Goal: Transaction & Acquisition: Purchase product/service

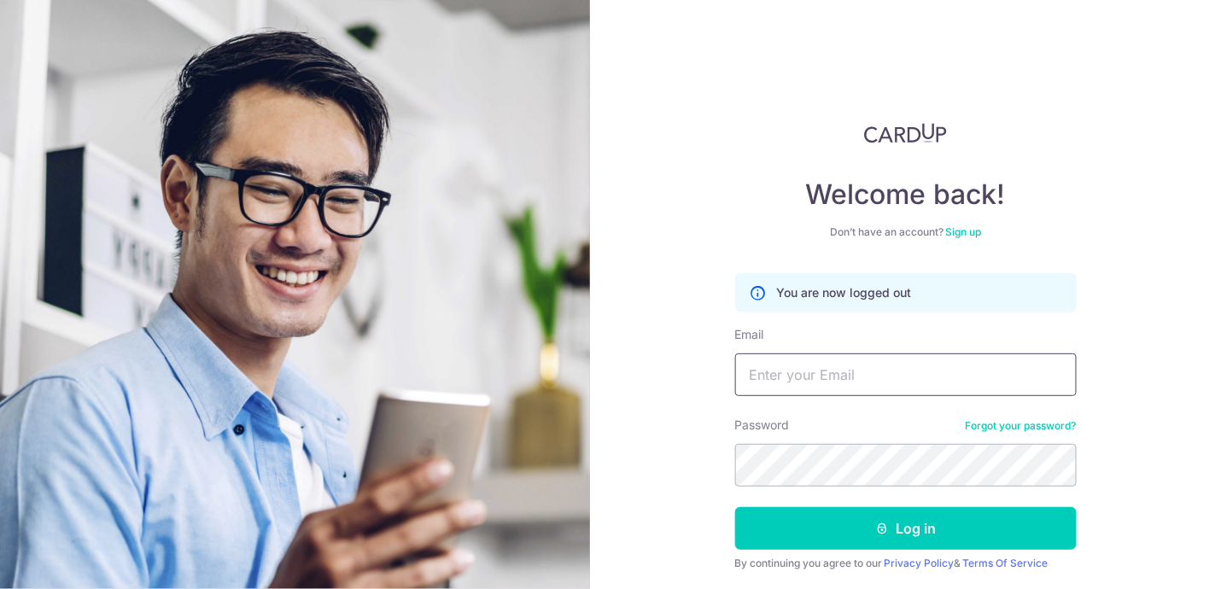
type input "[EMAIL_ADDRESS][DOMAIN_NAME]"
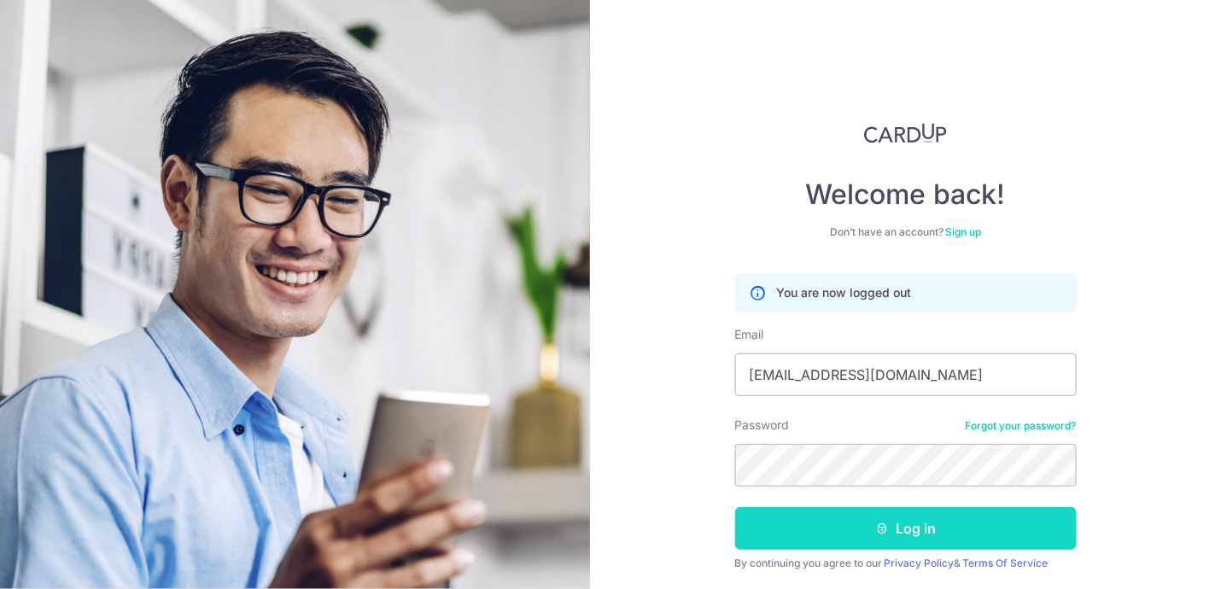
click at [852, 519] on button "Log in" at bounding box center [906, 528] width 342 height 43
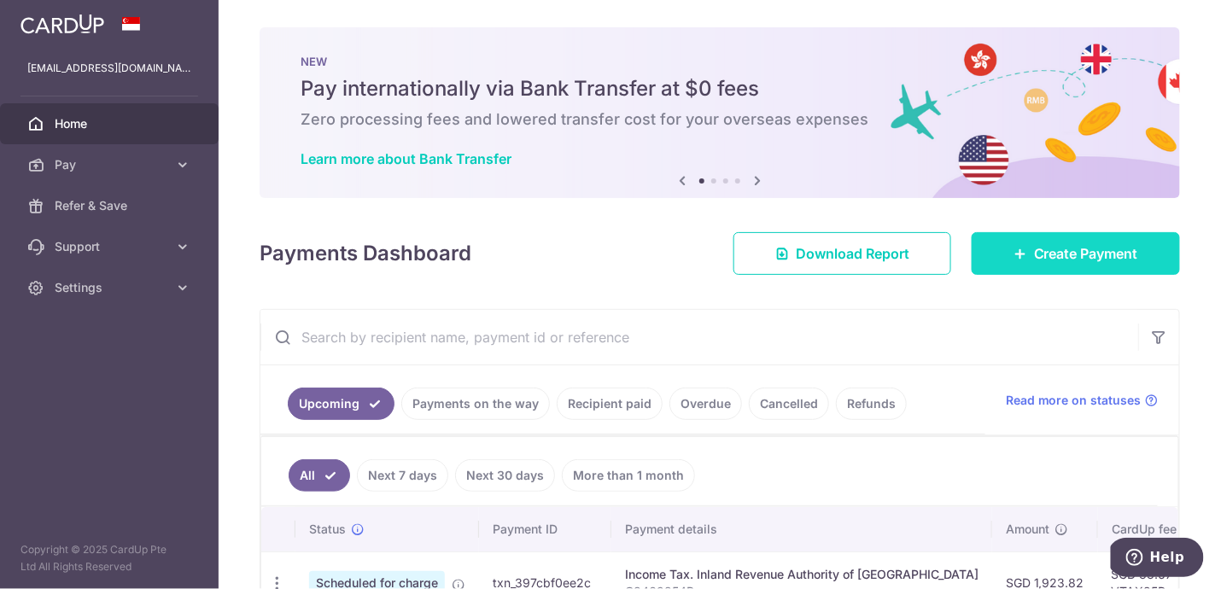
scroll to position [50, 0]
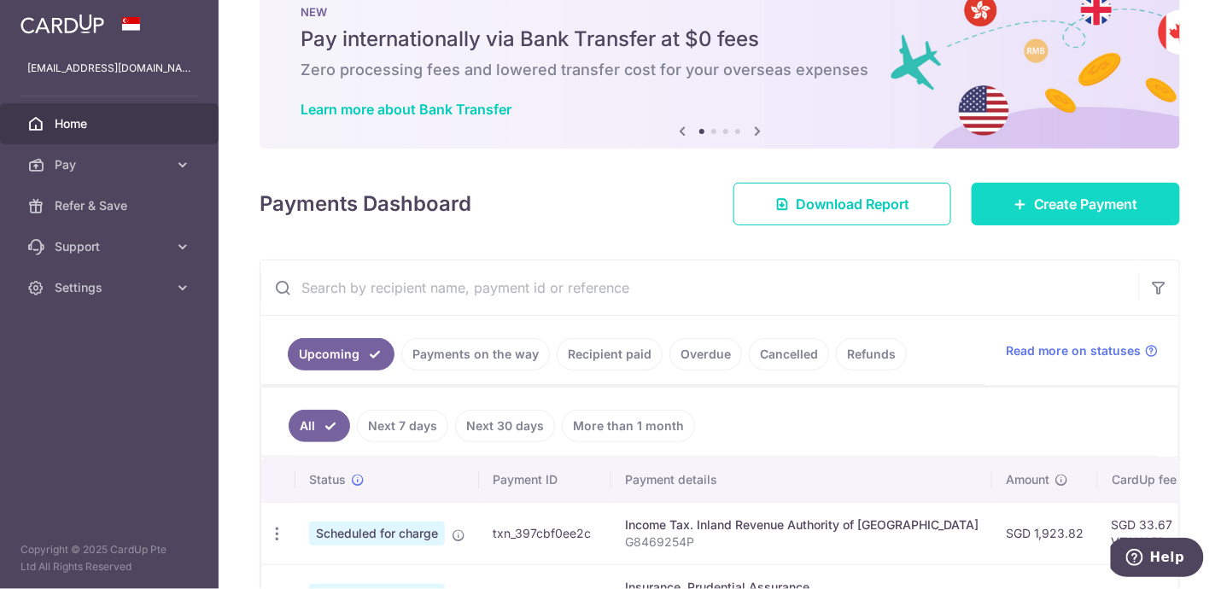
click at [1072, 197] on span "Create Payment" at bounding box center [1086, 204] width 104 height 20
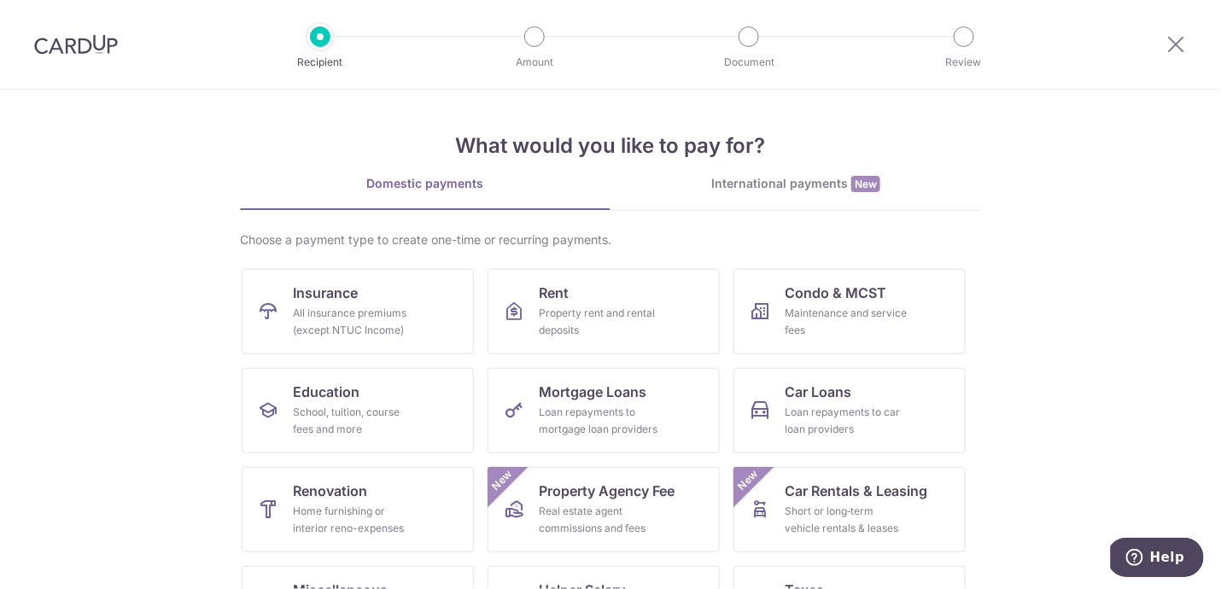
click at [815, 183] on div "International payments New" at bounding box center [796, 184] width 371 height 18
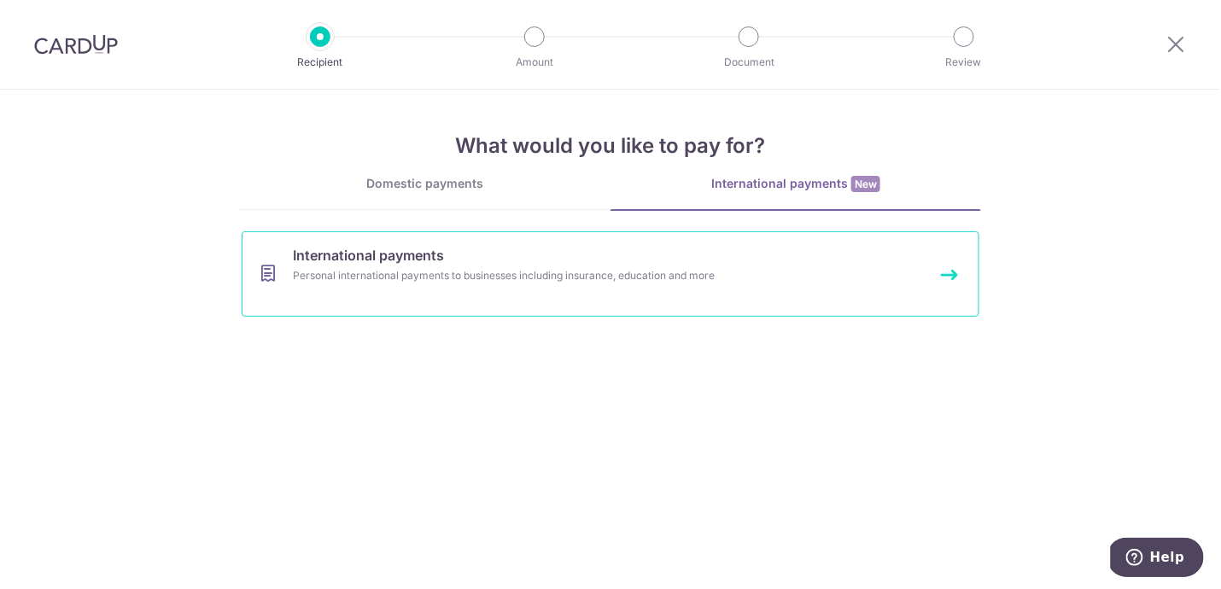
click at [452, 267] on div "Personal international payments to businesses including insurance, education an…" at bounding box center [588, 275] width 590 height 17
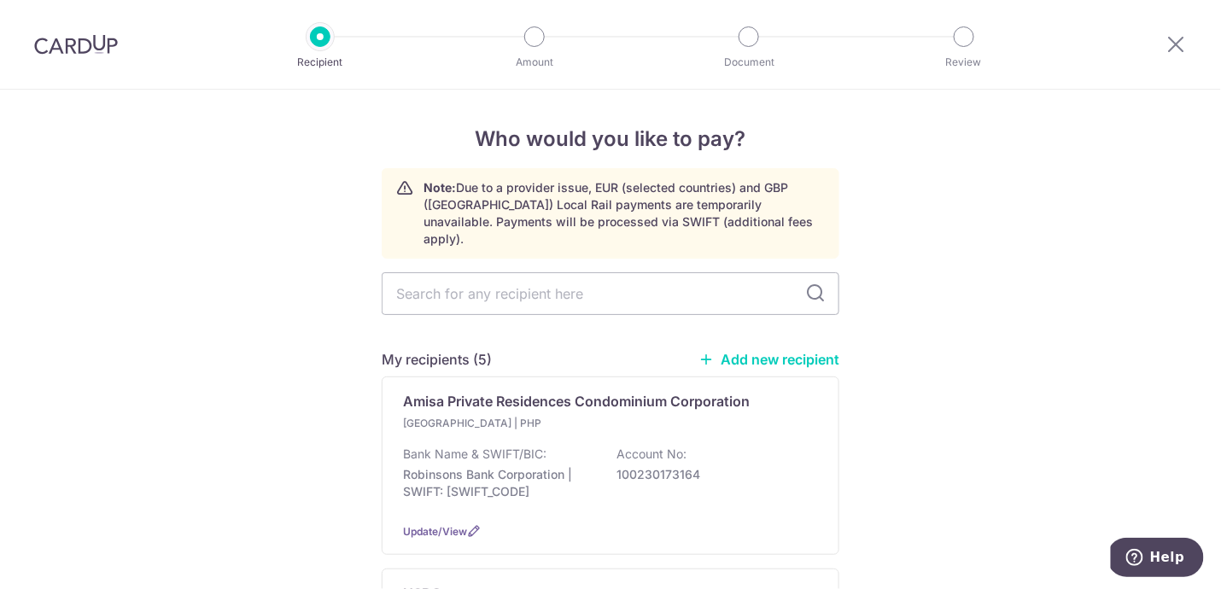
click at [782, 351] on link "Add new recipient" at bounding box center [769, 359] width 141 height 17
select select
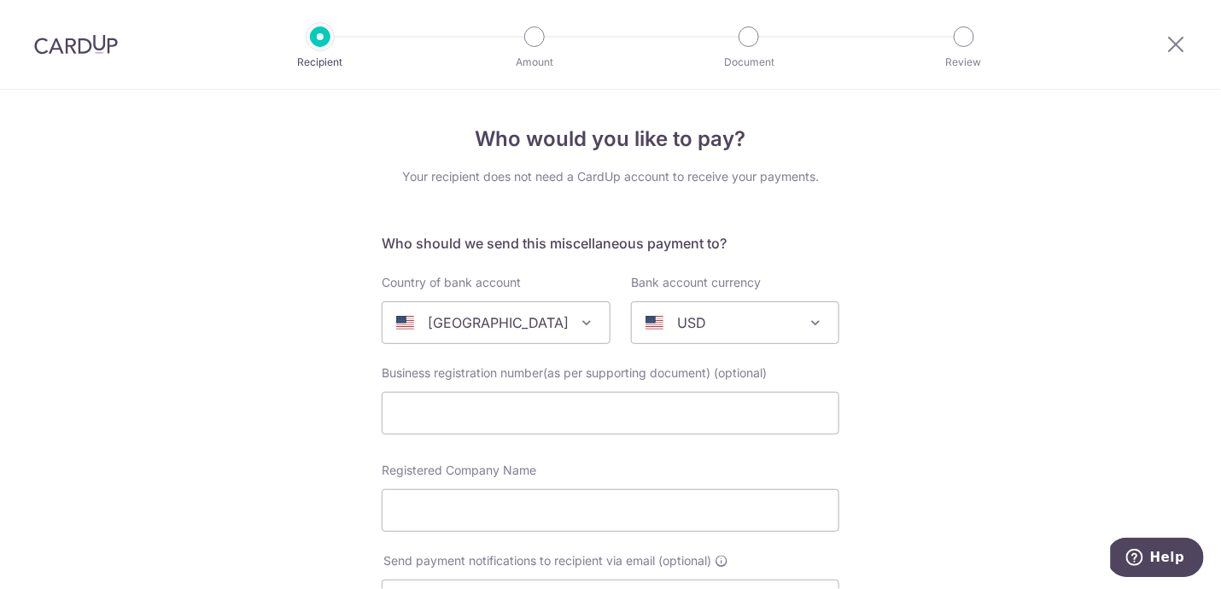
click at [576, 323] on span at bounding box center [586, 323] width 20 height 20
type input "ph"
select select "178"
select select "Philippines"
select select
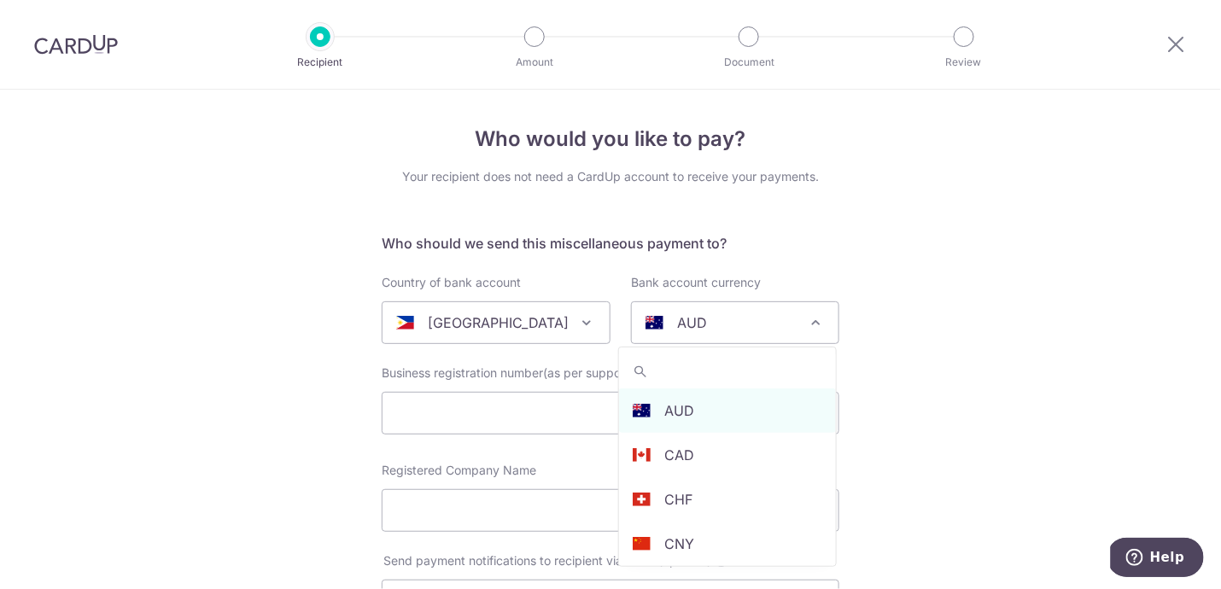
click at [723, 329] on div "AUD" at bounding box center [722, 323] width 152 height 20
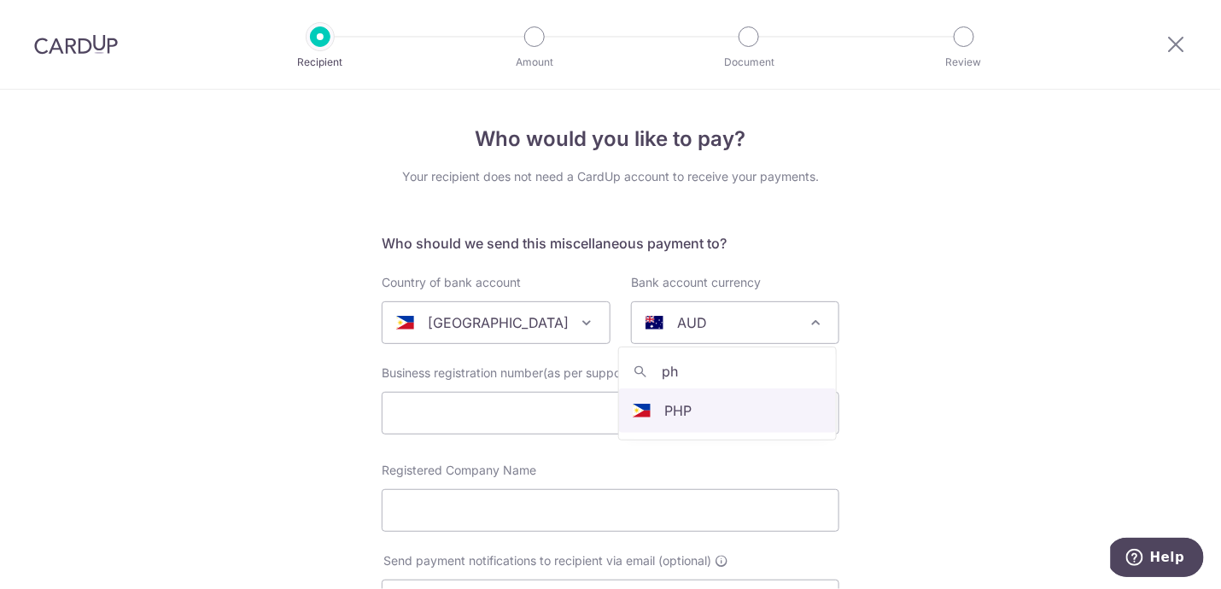
type input "ph"
select select "11"
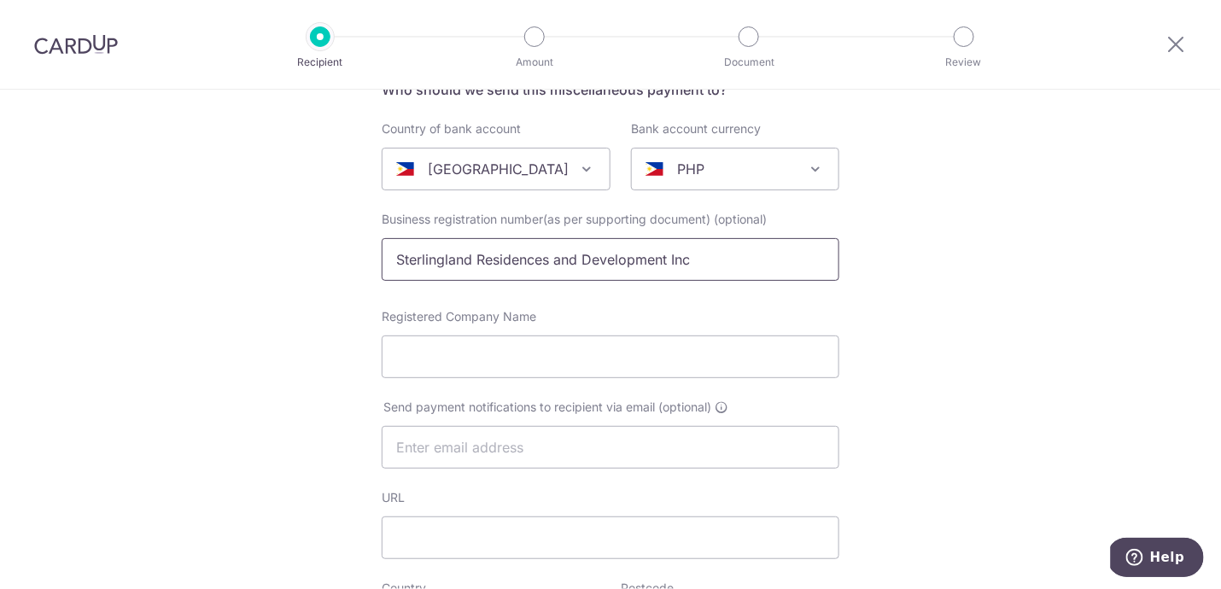
scroll to position [155, 0]
drag, startPoint x: 714, startPoint y: 260, endPoint x: 310, endPoint y: 255, distance: 404.0
type input "Sterlingland Residences and Development Inc"
paste input "Sterlingland Residences and Development Inc"
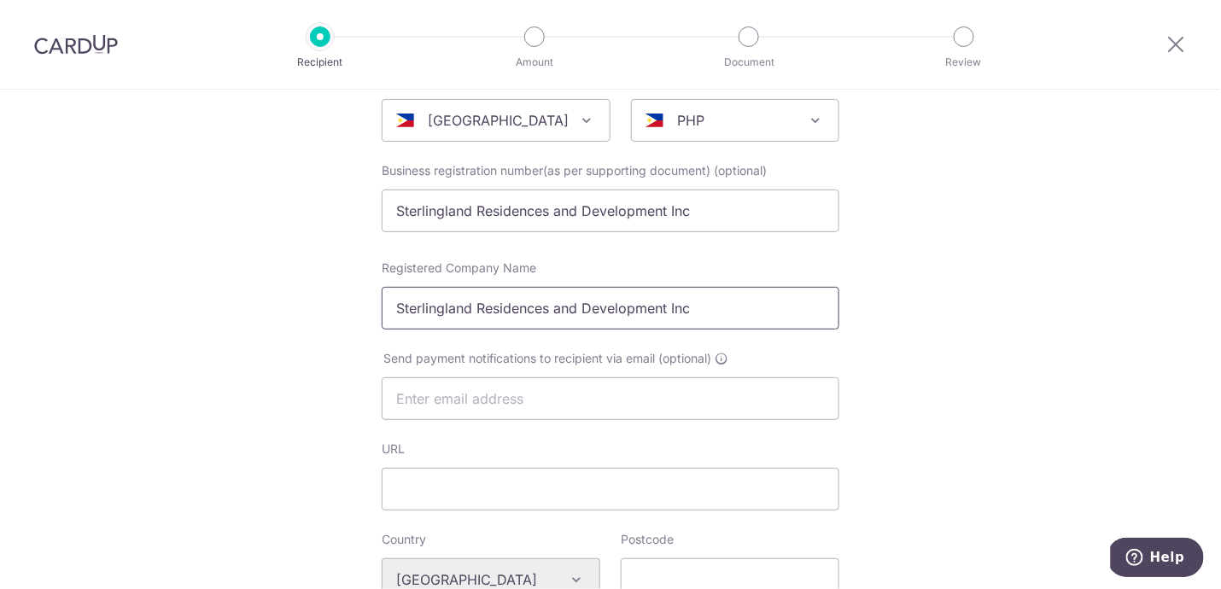
scroll to position [229, 0]
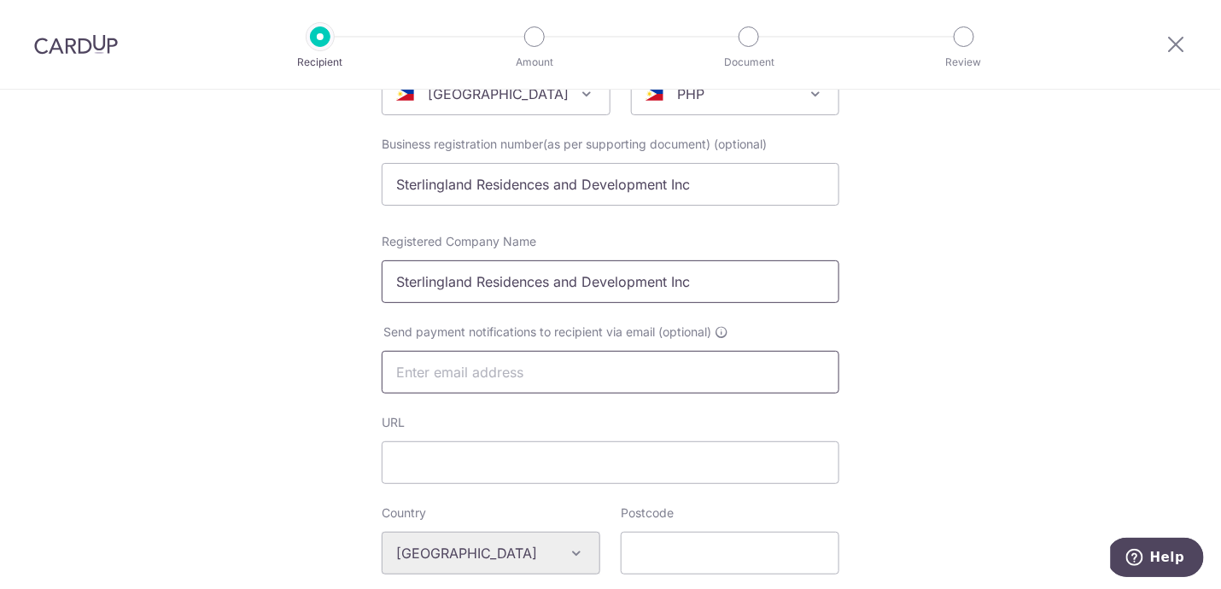
type input "Sterlingland Residences and Development Inc"
drag, startPoint x: 460, startPoint y: 367, endPoint x: 328, endPoint y: 362, distance: 132.5
click at [328, 362] on div "Who would you like to pay? Your recipient does not need a CardUp account to rec…" at bounding box center [610, 577] width 1221 height 1433
paste input "110707@gmail.com"
type input "ijm110707@gmail.com"
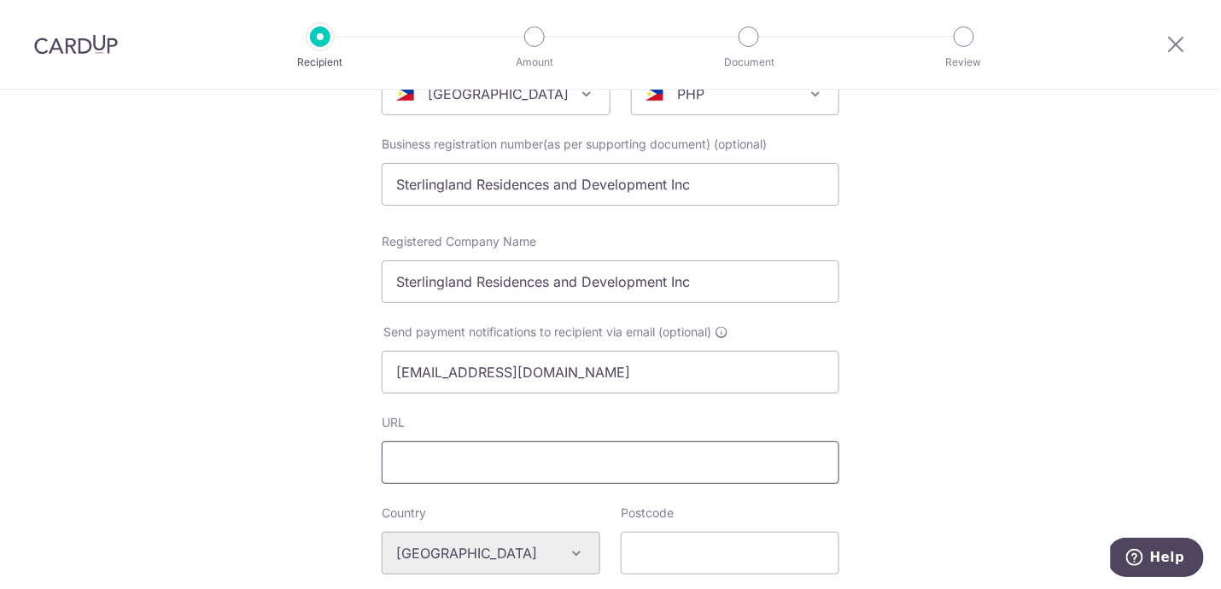
click at [436, 457] on input "URL" at bounding box center [611, 463] width 458 height 43
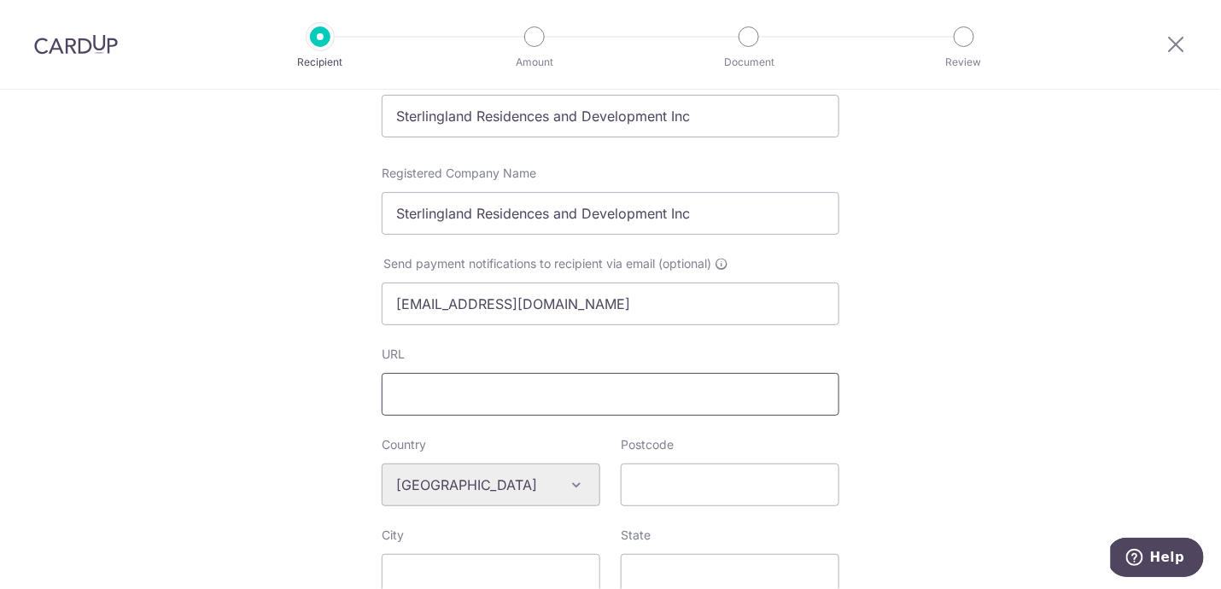
scroll to position [298, 0]
paste input "https://sterlingland.com.ph"
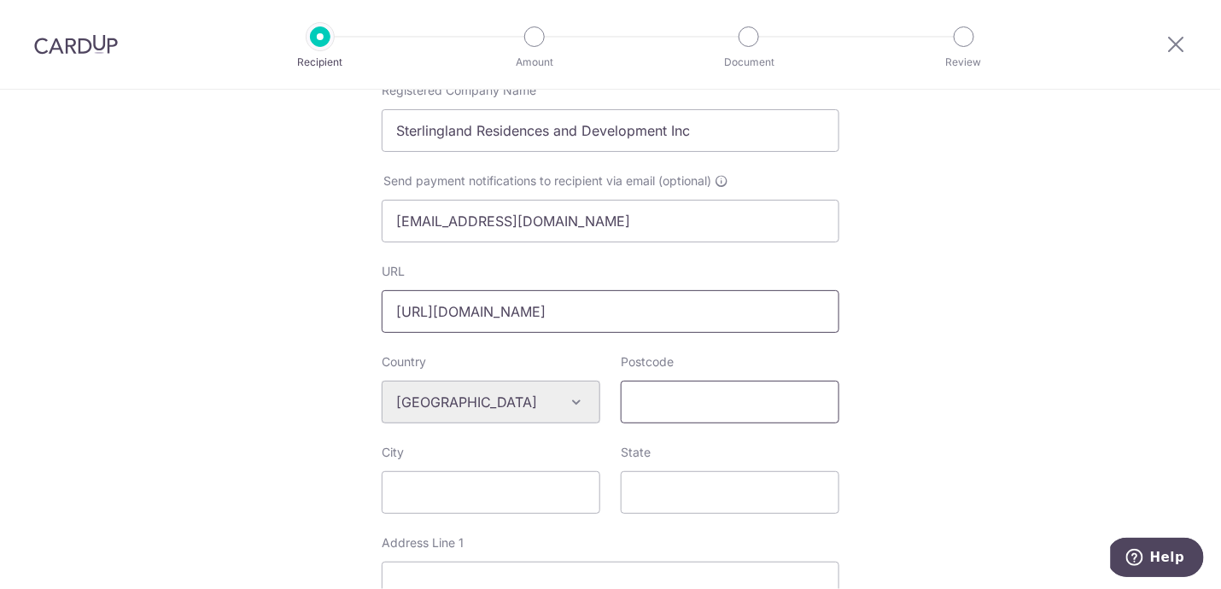
type input "https://sterlingland.com.ph"
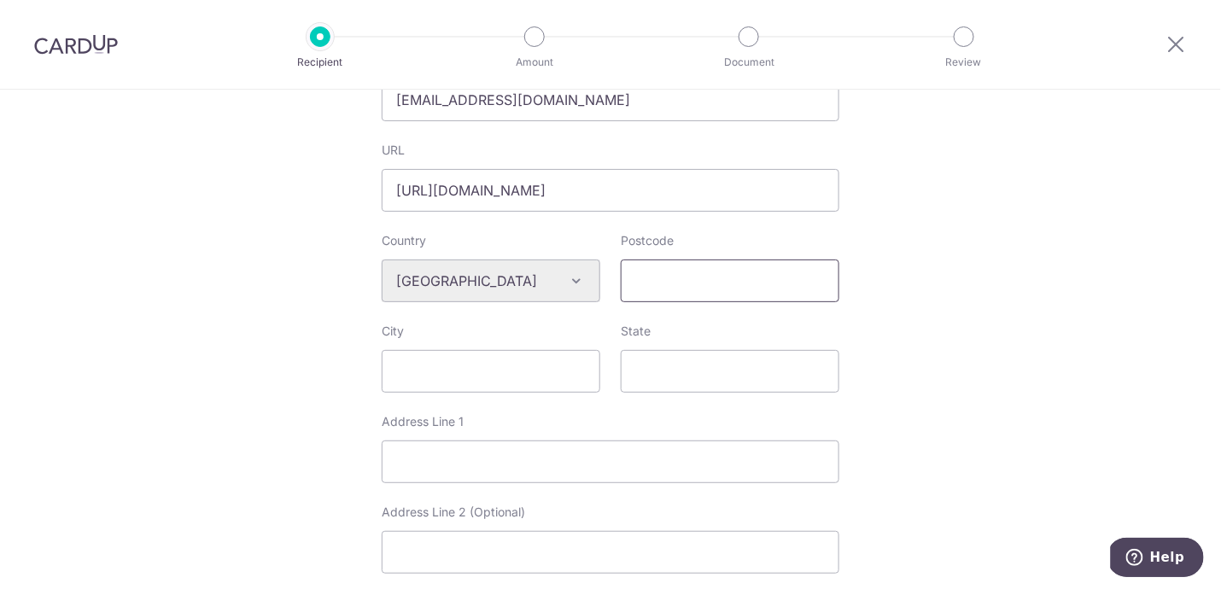
scroll to position [504, 0]
type input "6046"
type input "Cebu"
type input "Minglanilla"
paste input "Minglanilla Highlands Phase 1"
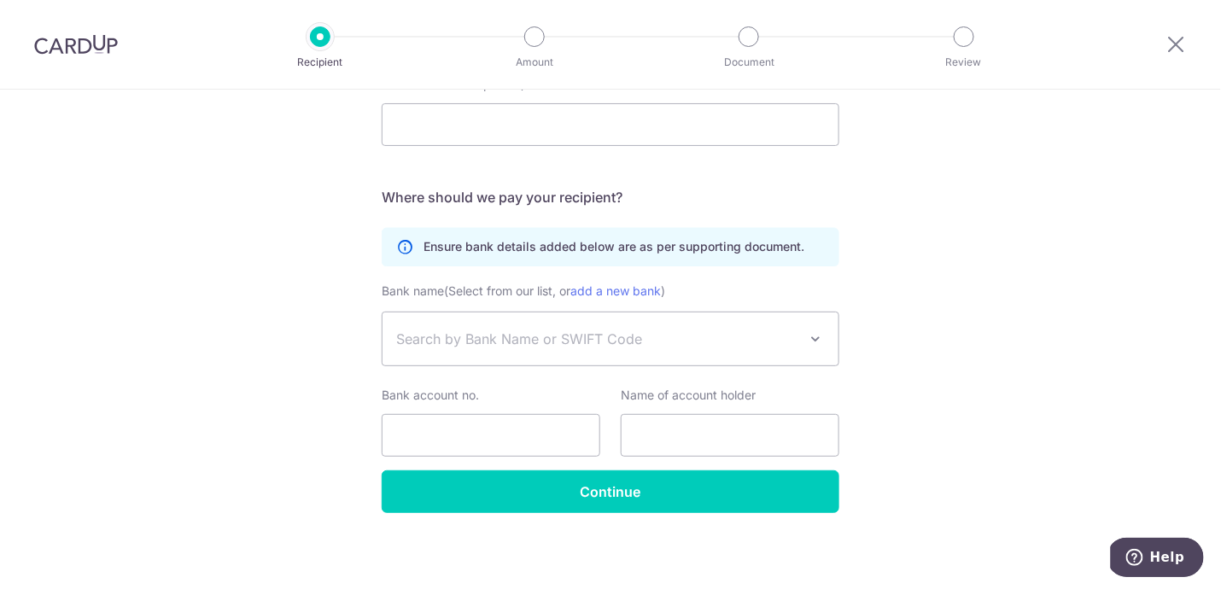
scroll to position [928, 0]
type input "Minglanilla Highlands Phase 1"
click at [475, 338] on span "Search by Bank Name or SWIFT Code" at bounding box center [596, 340] width 401 height 20
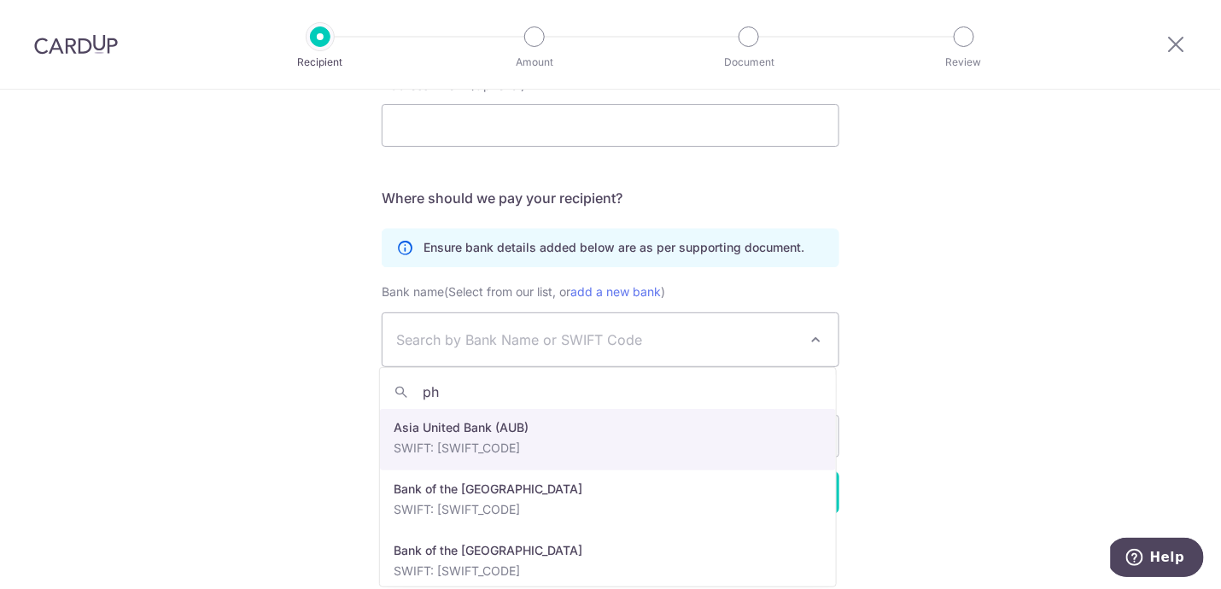
type input "p"
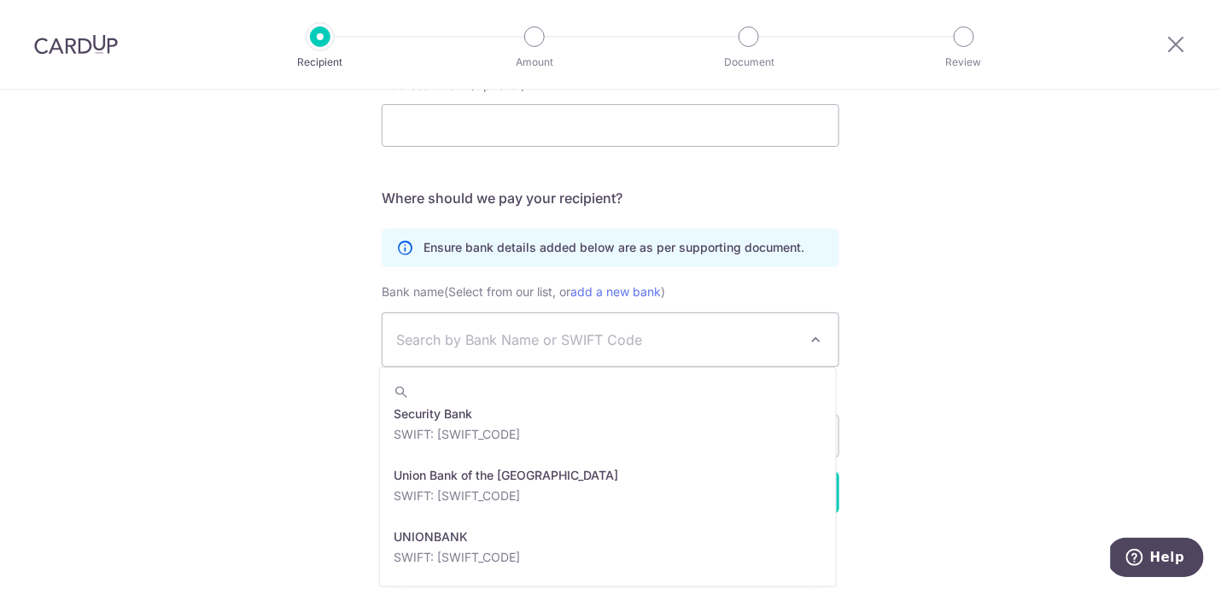
scroll to position [874, 0]
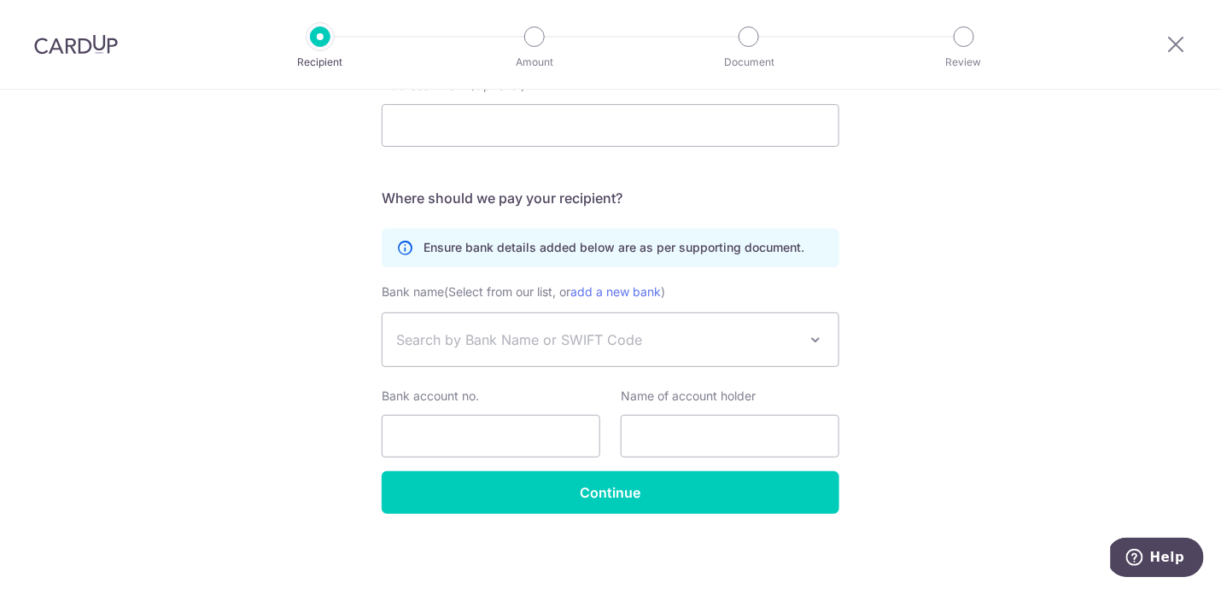
click at [462, 338] on span "Search by Bank Name or SWIFT Code" at bounding box center [596, 340] width 401 height 20
click at [624, 285] on link "add a new bank" at bounding box center [615, 291] width 91 height 15
click at [383, 313] on select "Asia United Bank (AUB) Bank of the Philippines Islands Bank of the Philippines …" at bounding box center [382, 313] width 1 height 1
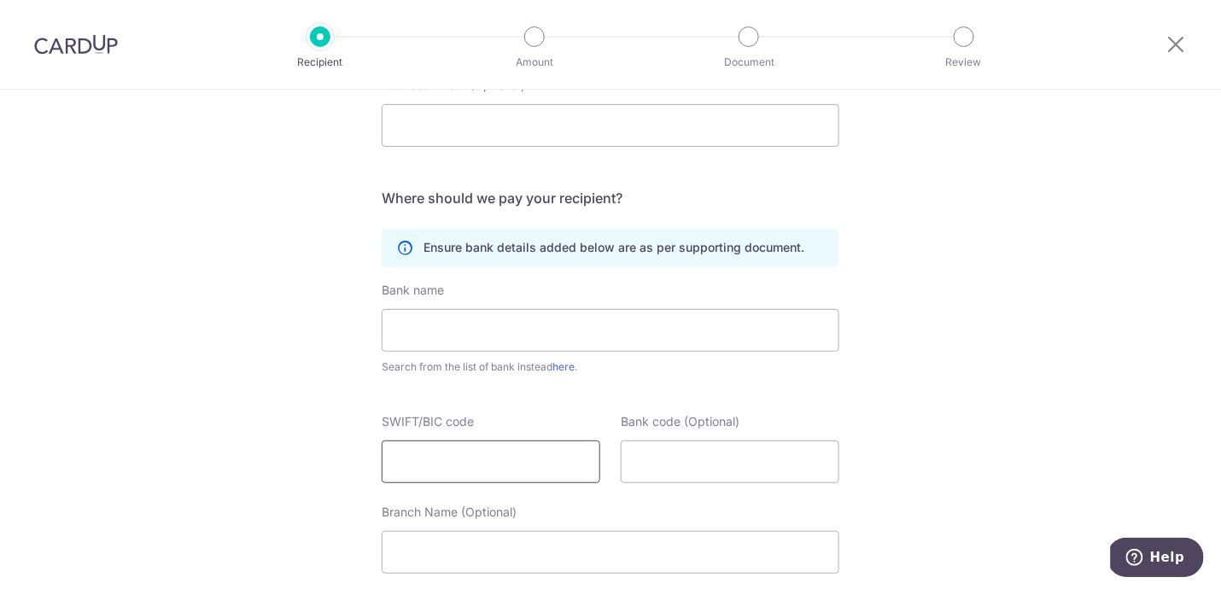
click at [477, 460] on input "SWIFT/BIC code" at bounding box center [491, 462] width 219 height 43
paste input "PHSBPHMMXXX."
click at [659, 465] on input "Bank code (Optional)" at bounding box center [730, 462] width 219 height 43
click at [555, 453] on input "PHSBPHMMXXX." at bounding box center [491, 462] width 219 height 43
type input "PHSBPHMMXXX"
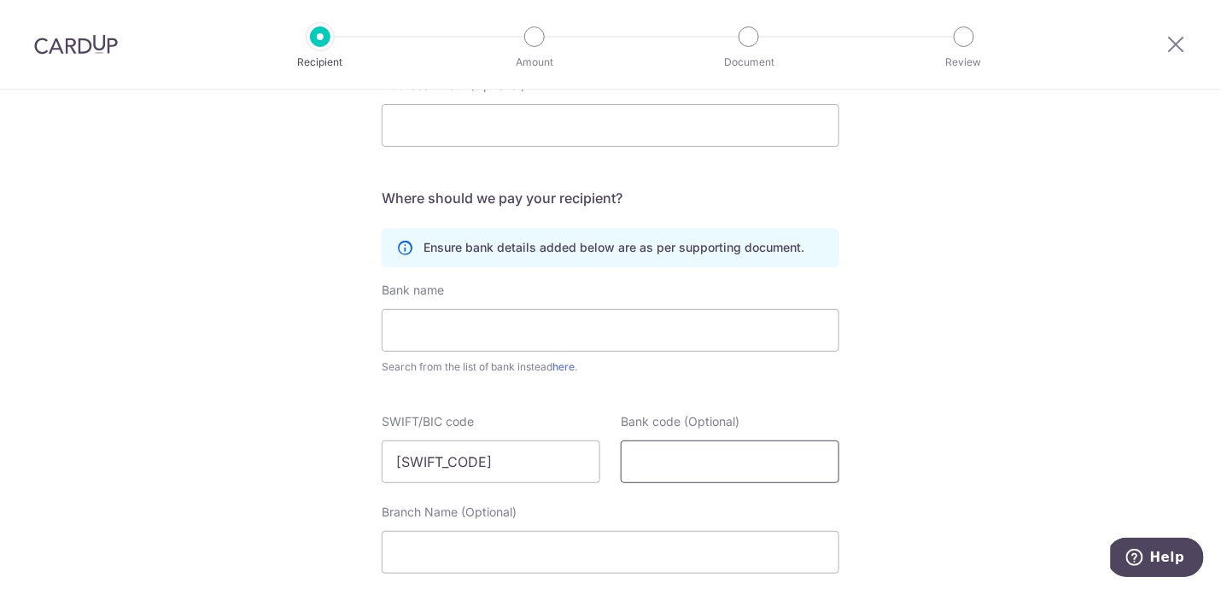
click at [676, 452] on input "Bank code (Optional)" at bounding box center [730, 462] width 219 height 43
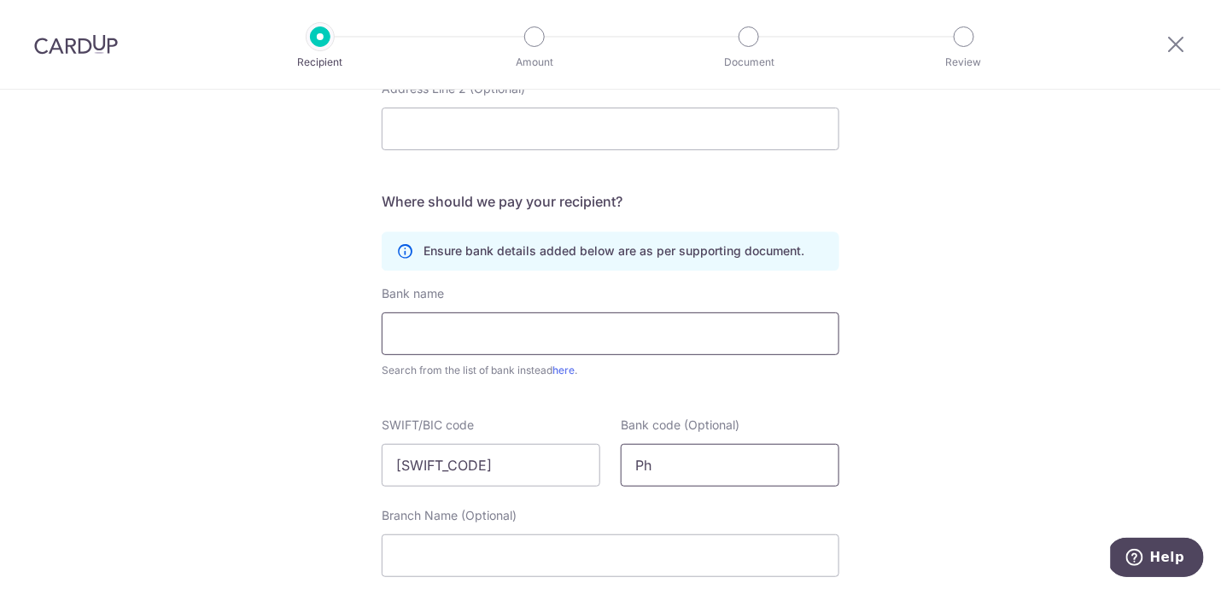
type input "Ph"
click at [565, 335] on input "text" at bounding box center [611, 334] width 458 height 43
paste input "PHILIPPINE SAVINGS BANK"
type input "PHILIPPINE SAVINGS BANK"
click at [678, 465] on input "Ph" at bounding box center [730, 465] width 219 height 43
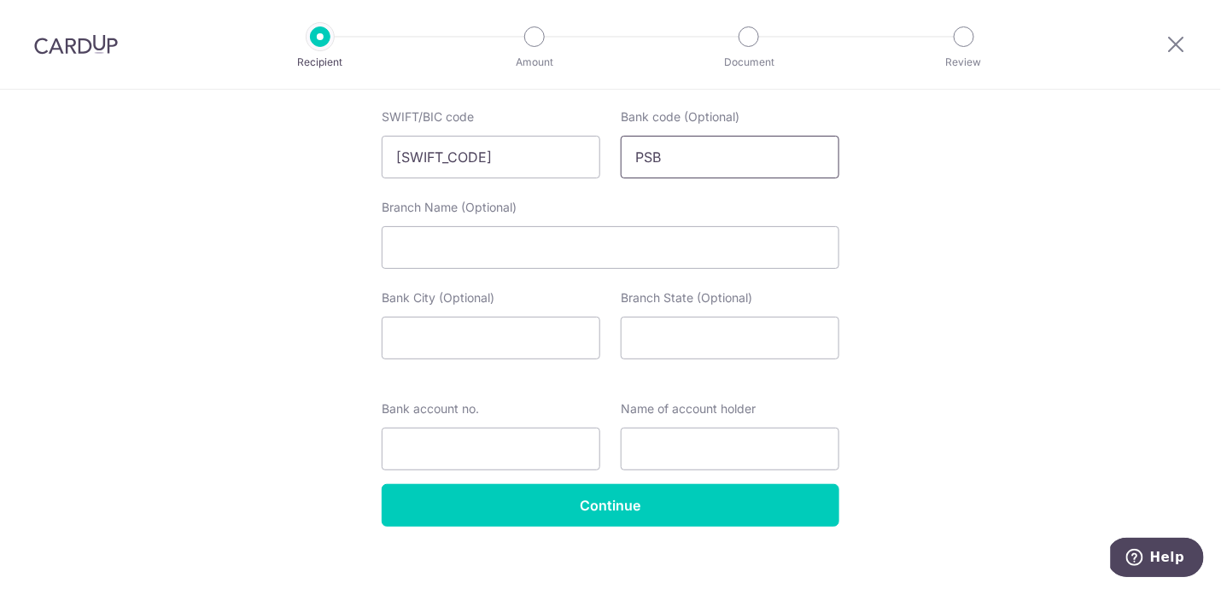
scroll to position [1237, 0]
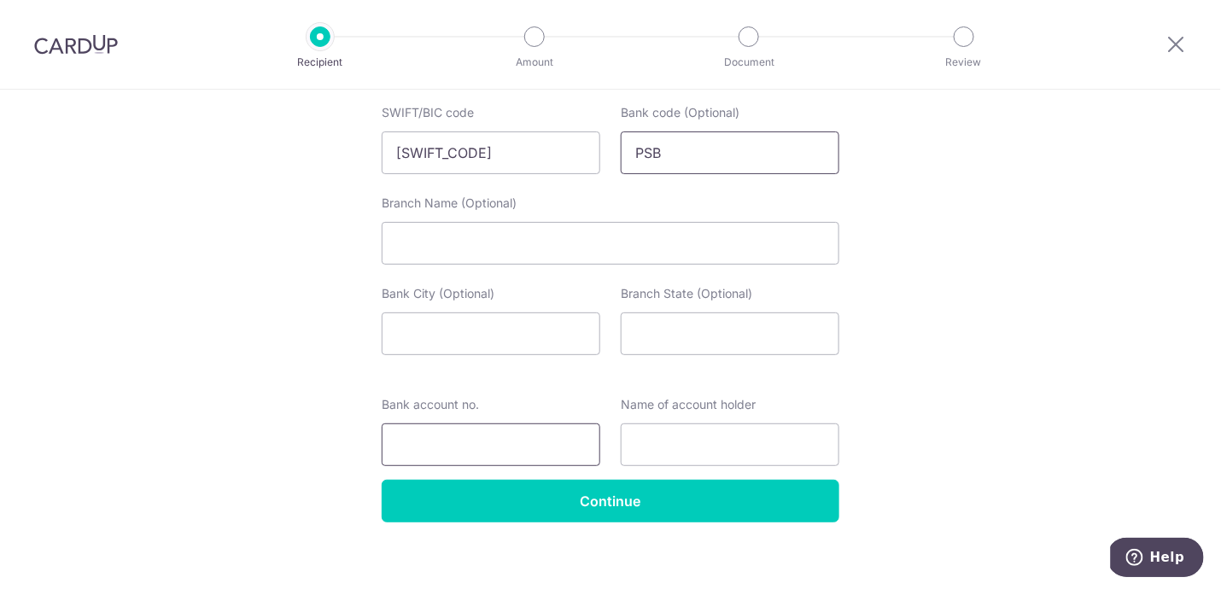
type input "PSB"
click at [516, 445] on input "Bank account no." at bounding box center [491, 445] width 219 height 43
paste input "0993-3000-0282"
drag, startPoint x: 435, startPoint y: 436, endPoint x: 487, endPoint y: 436, distance: 52.1
click at [436, 436] on input "0993-3000-0282" at bounding box center [491, 445] width 219 height 43
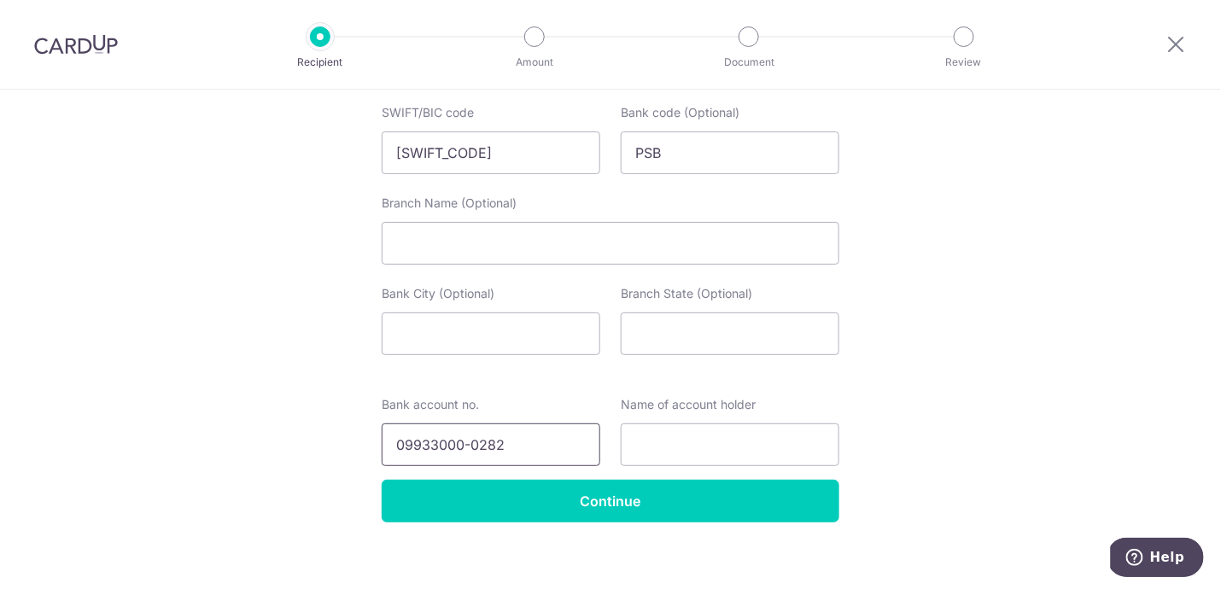
click at [469, 436] on input "09933000-0282" at bounding box center [491, 445] width 219 height 43
click at [399, 440] on input "099330000282" at bounding box center [491, 445] width 219 height 43
type input "099330000282"
paste input "Sterling Land Residences and Development Inc"
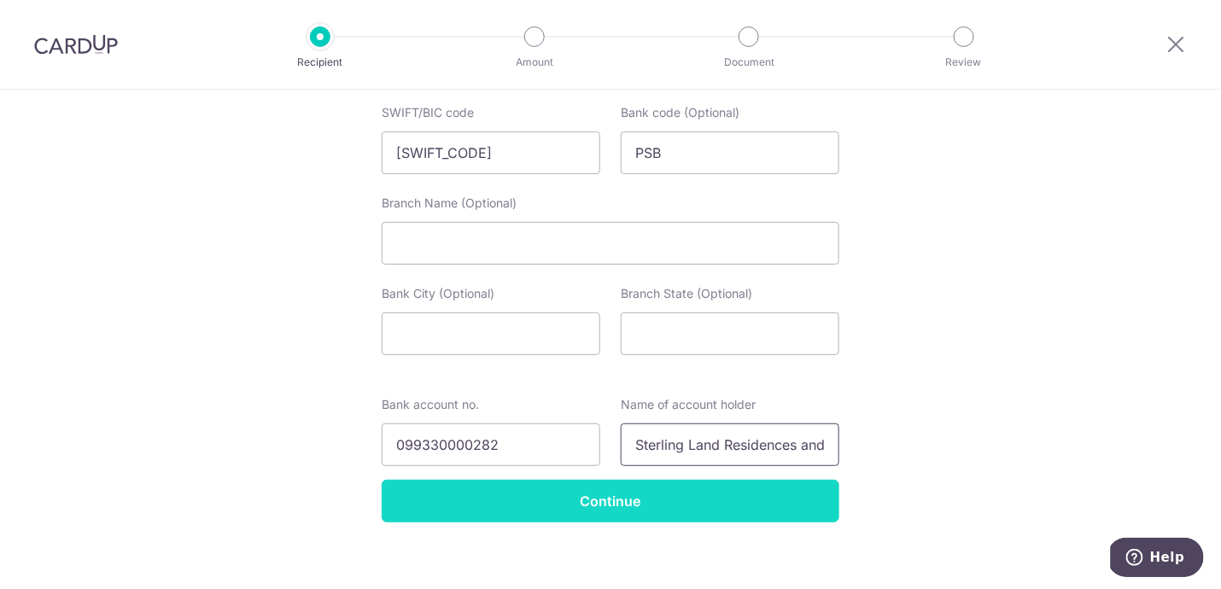
type input "Sterling Land Residences and Development Inc"
click at [583, 494] on input "Continue" at bounding box center [611, 501] width 458 height 43
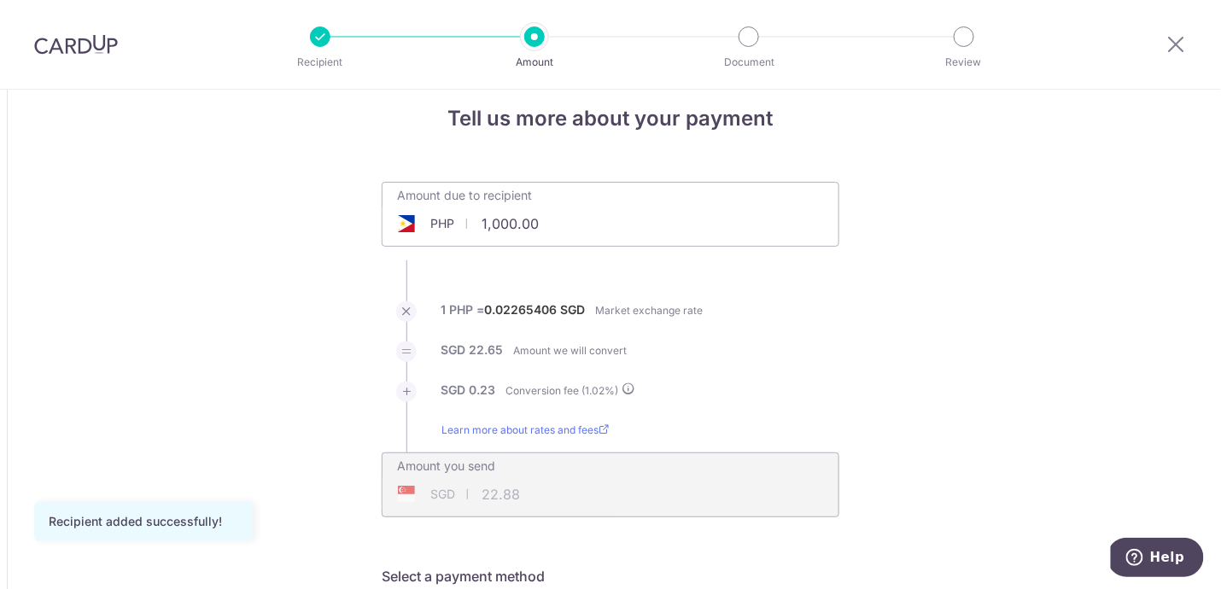
scroll to position [90, 0]
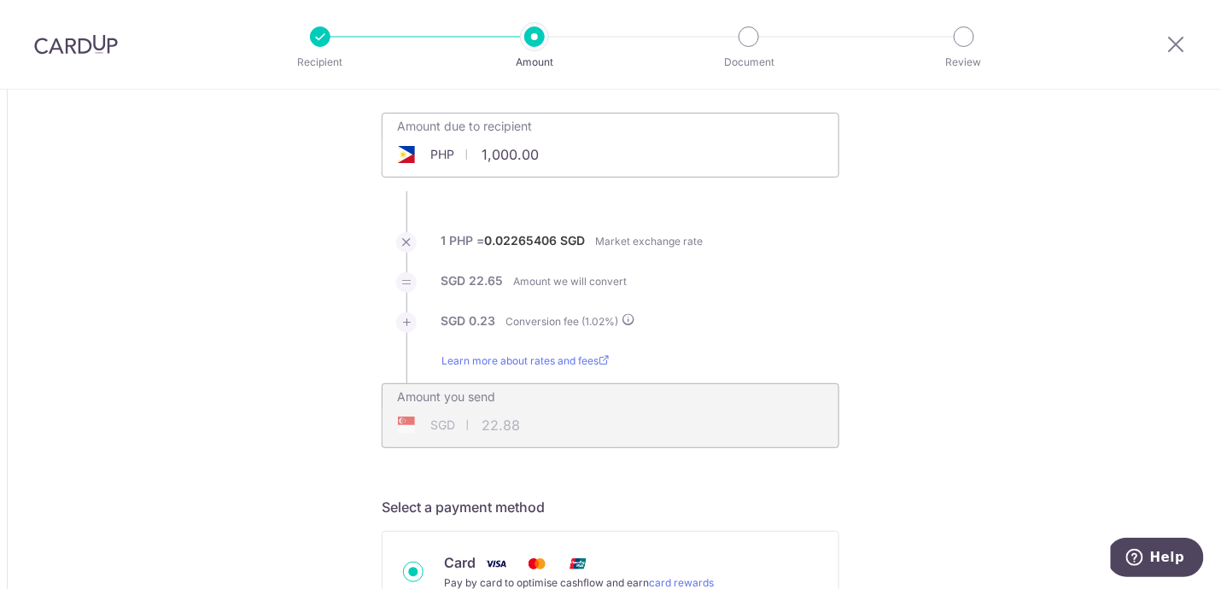
click at [529, 161] on input "1,000.00" at bounding box center [515, 154] width 264 height 39
drag, startPoint x: 572, startPoint y: 156, endPoint x: 467, endPoint y: 150, distance: 105.2
click at [467, 150] on input "1,000.00" at bounding box center [515, 154] width 264 height 39
type input "1,000.00"
type input "22.87"
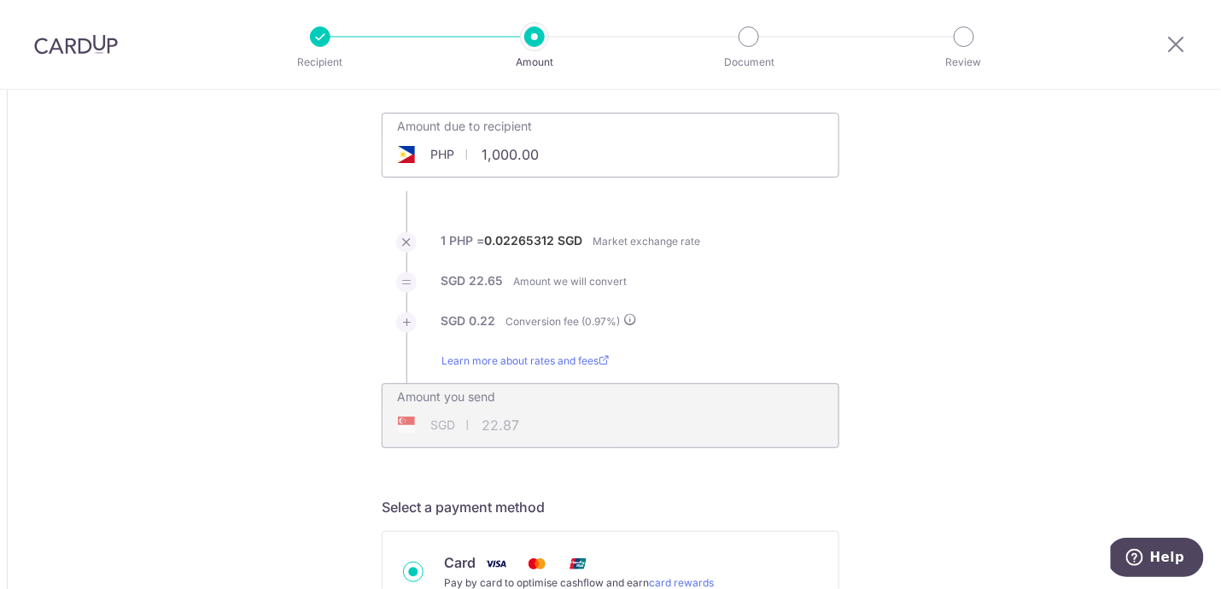
drag, startPoint x: 570, startPoint y: 155, endPoint x: 434, endPoint y: 147, distance: 136.1
click at [434, 147] on div "PHP 1,000.00 1000" at bounding box center [515, 154] width 264 height 39
paste input "40,215."
click at [538, 203] on ul "Amount due to recipient PHP 40,215.00 1000 1 PHP = 0.02265312 SGD Market exchan…" at bounding box center [611, 281] width 458 height 336
type input "40,215.00"
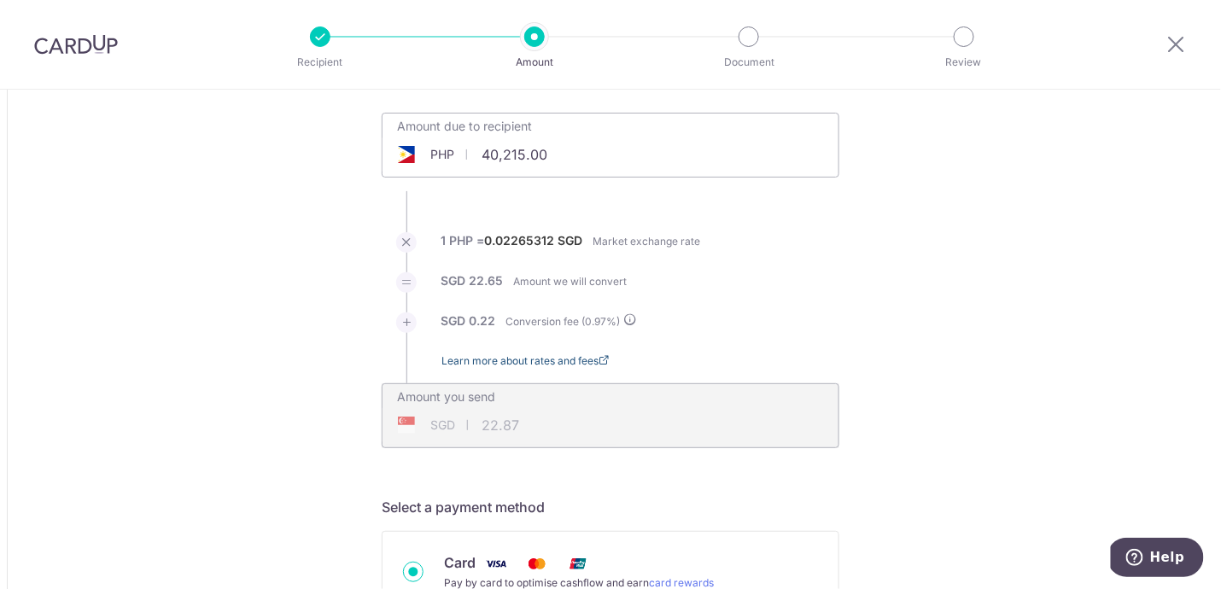
type input "919.81"
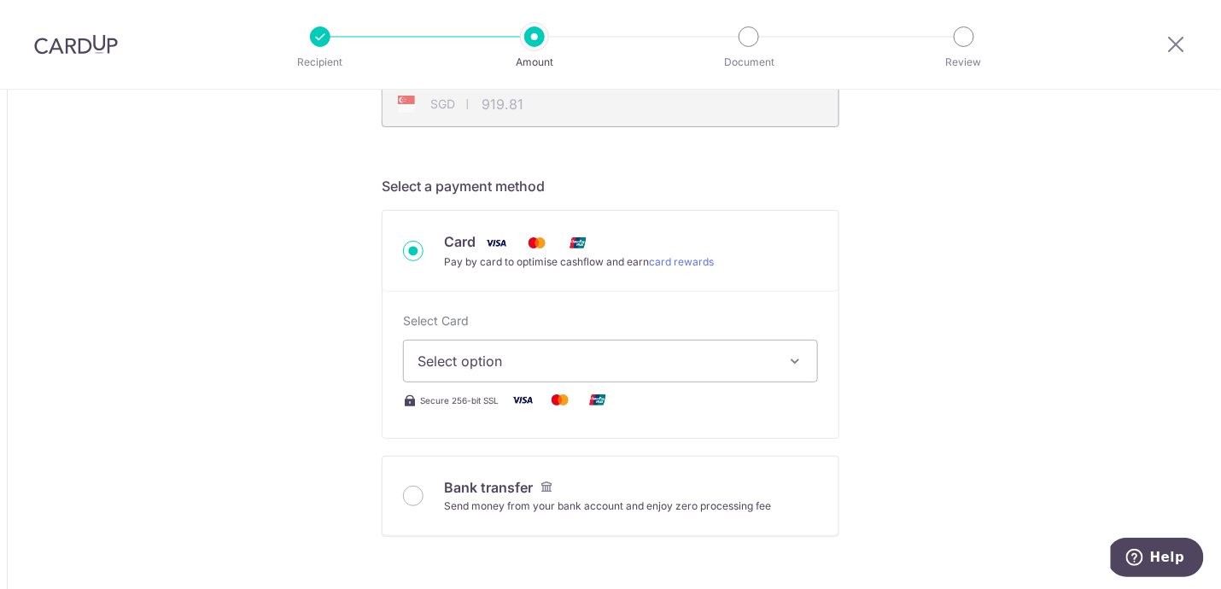
scroll to position [413, 0]
click at [787, 361] on icon "button" at bounding box center [795, 358] width 17 height 17
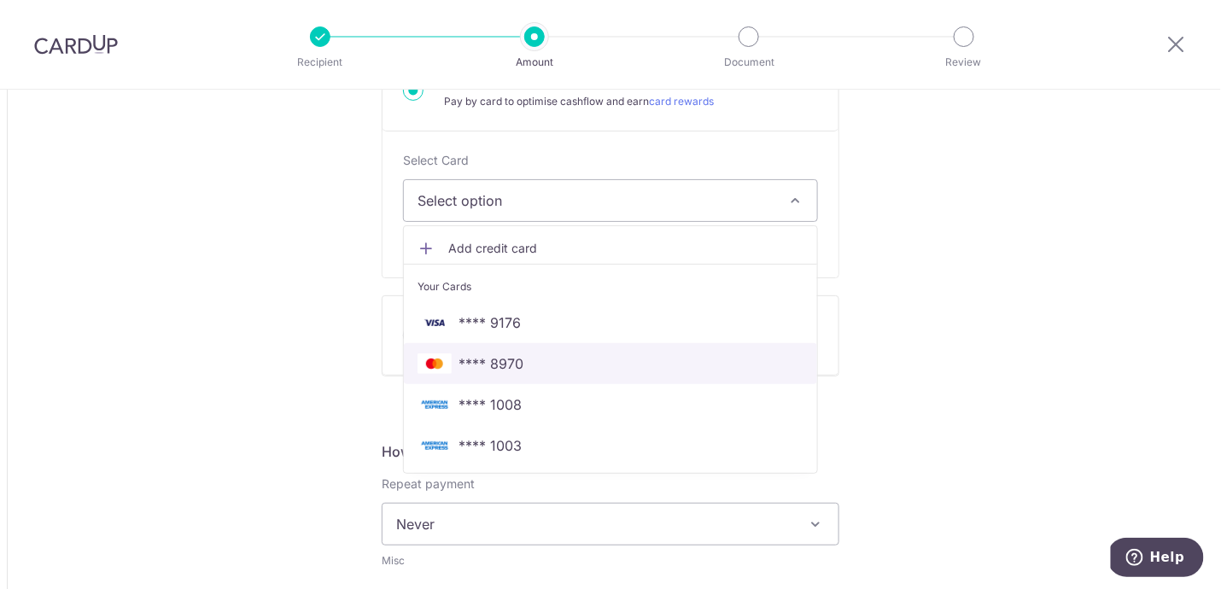
scroll to position [572, 0]
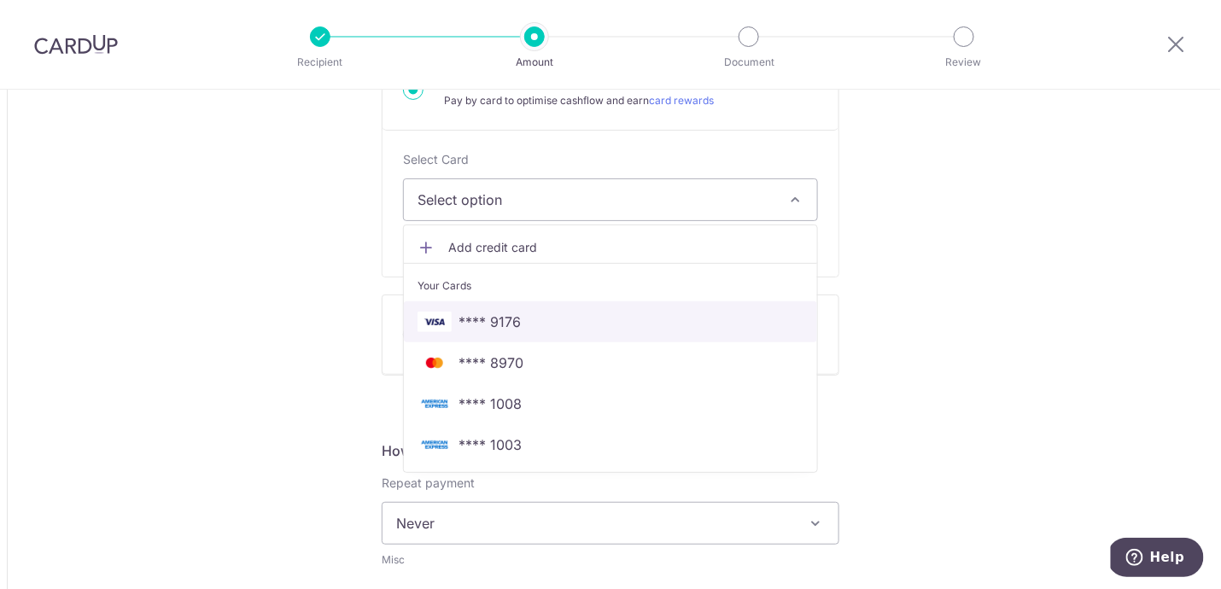
click at [561, 319] on span "**** 9176" at bounding box center [611, 322] width 386 height 20
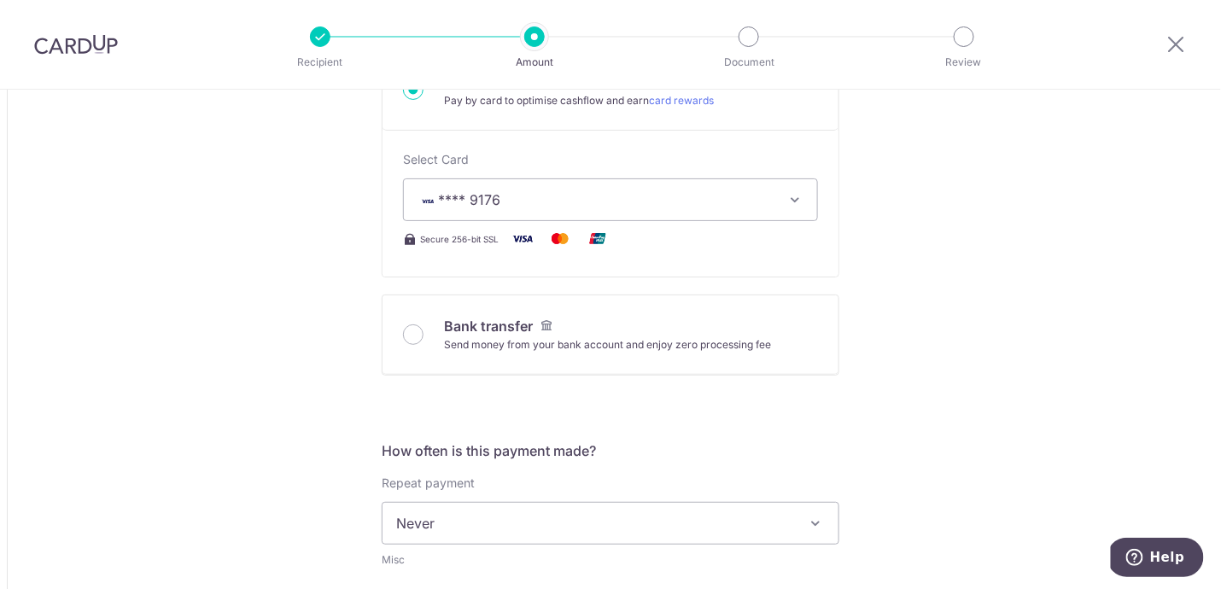
type input "40,215.00"
type input "919.86"
click at [951, 324] on div "Tell us more about your payment Amount due to recipient PHP 40,215.00 40215 1 P…" at bounding box center [610, 524] width 1221 height 2015
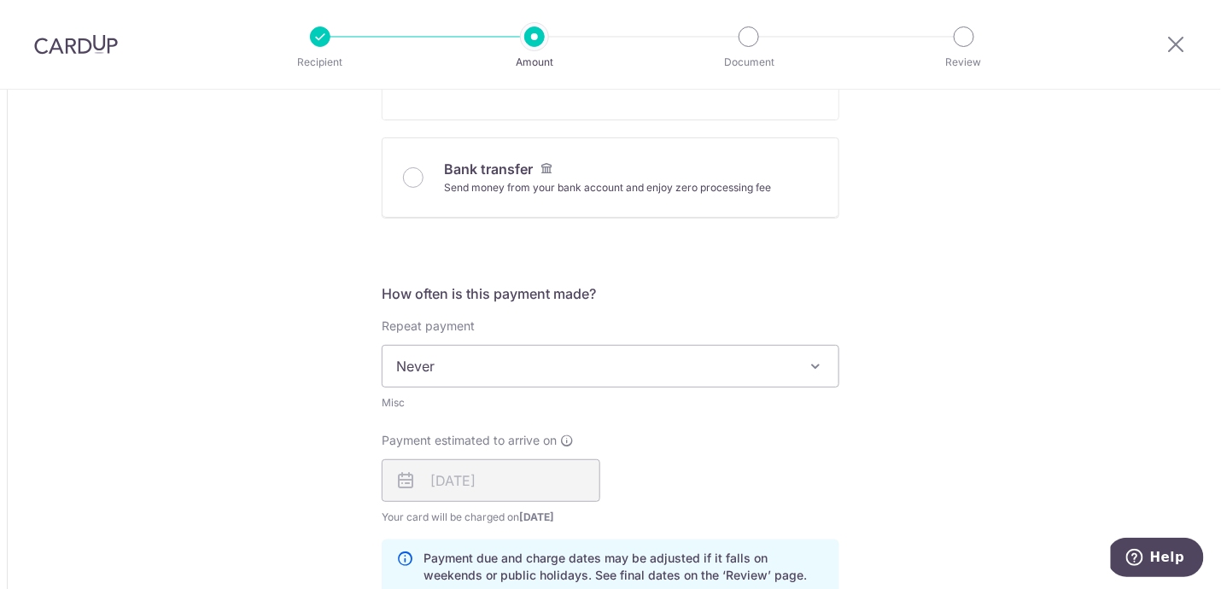
scroll to position [730, 0]
click at [767, 363] on span "Never" at bounding box center [611, 365] width 456 height 41
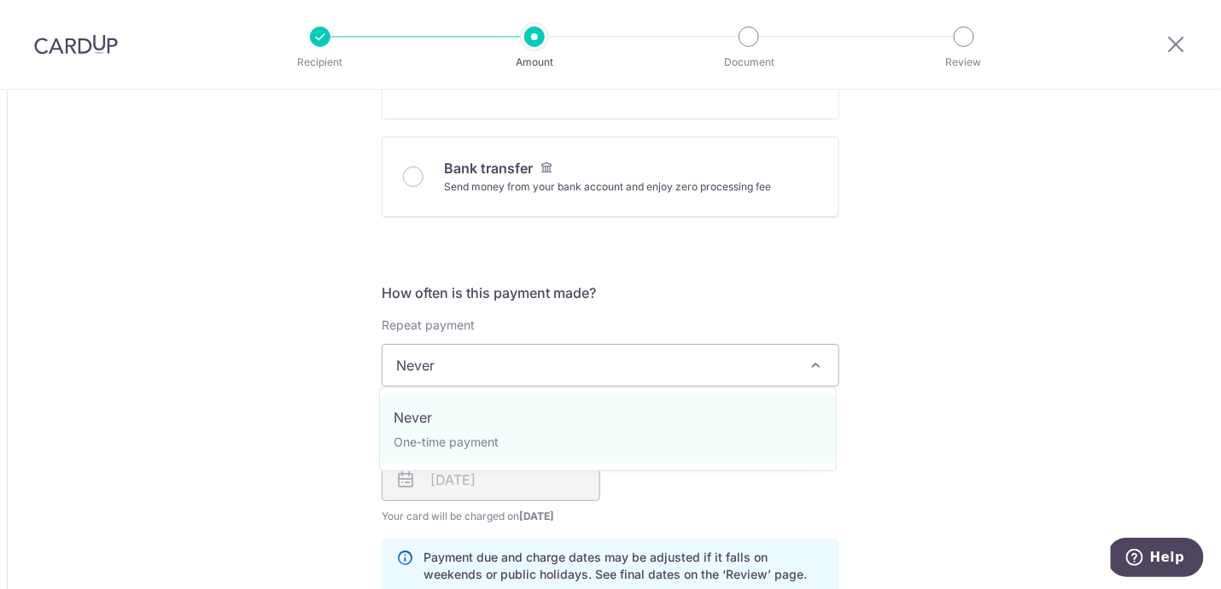
click at [994, 322] on div "Tell us more about your payment Amount due to recipient PHP 40,215.00 40215 1 P…" at bounding box center [610, 367] width 1221 height 2015
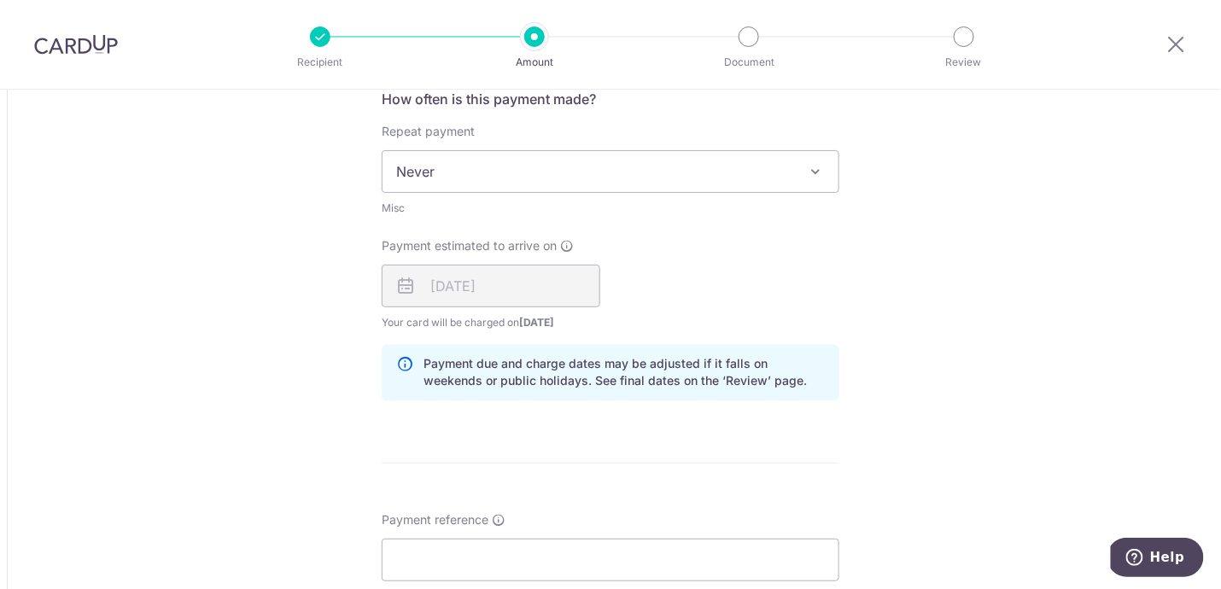
scroll to position [995, 0]
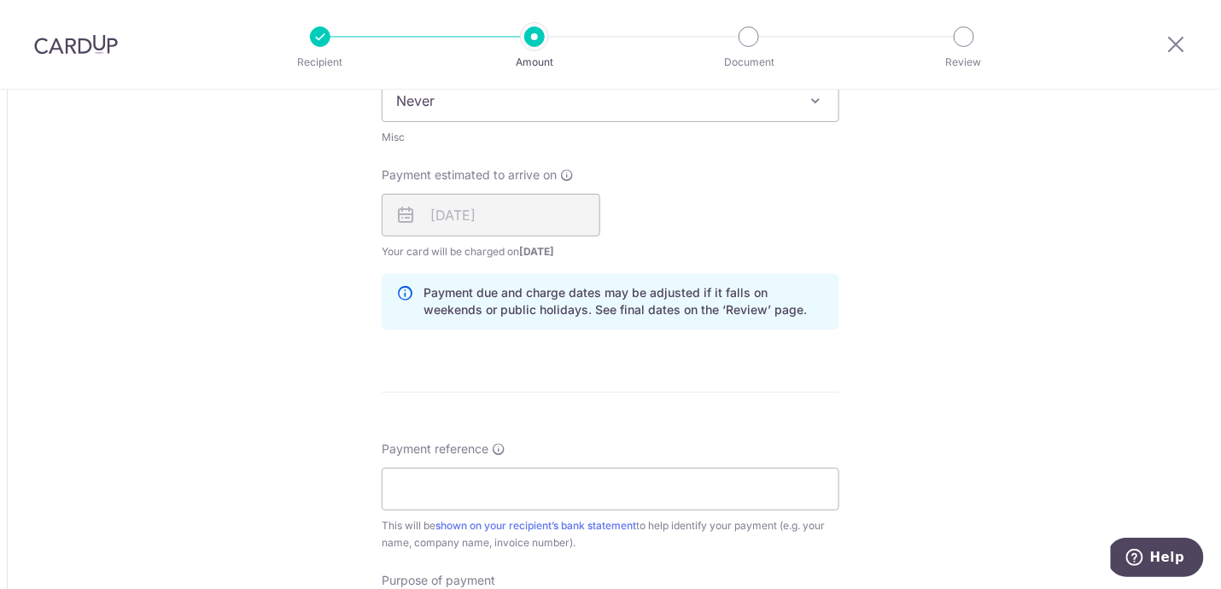
click at [504, 213] on div "[DATE]" at bounding box center [491, 215] width 219 height 43
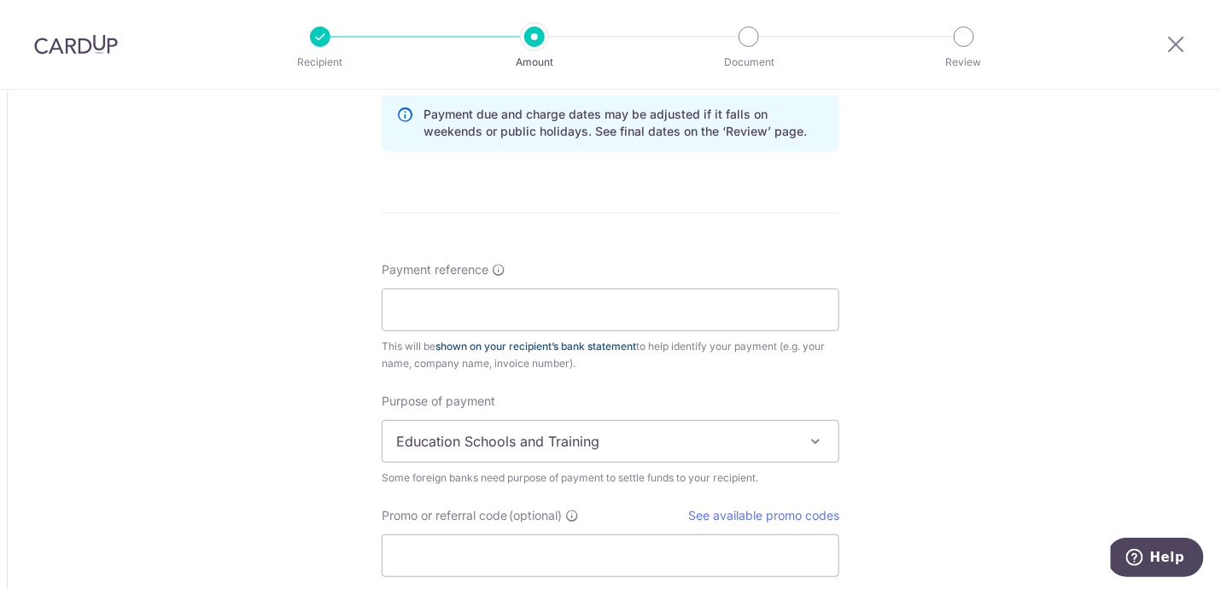
scroll to position [1175, 0]
click at [500, 308] on input "Payment reference" at bounding box center [611, 309] width 458 height 43
paste input "B22 L4"
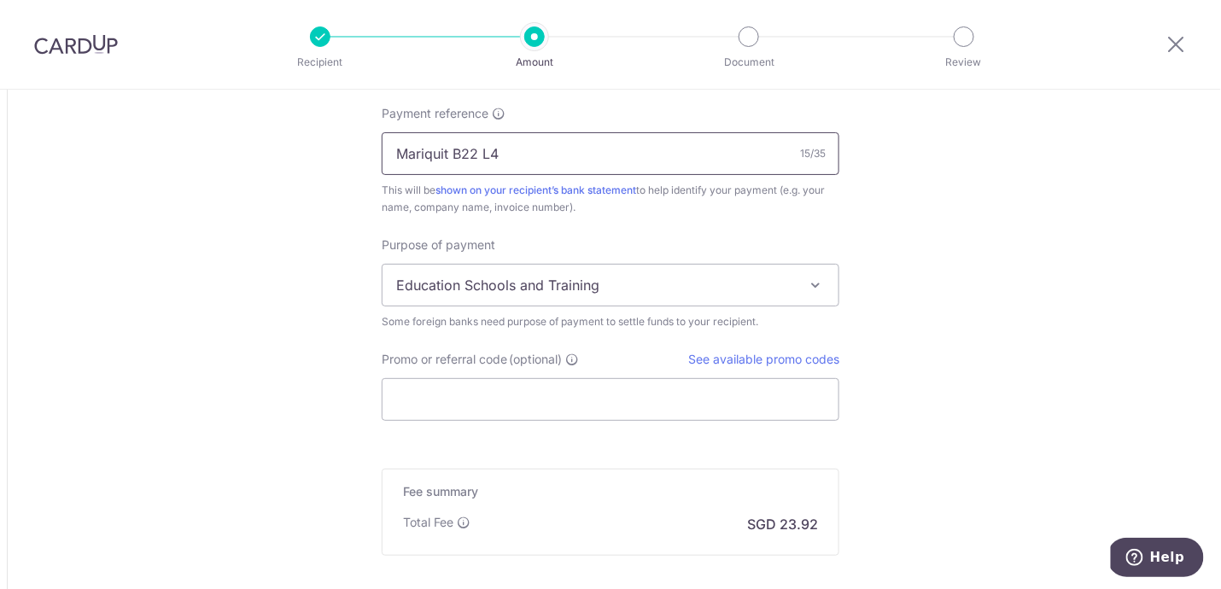
scroll to position [1334, 0]
type input "Mariquit B22 L4"
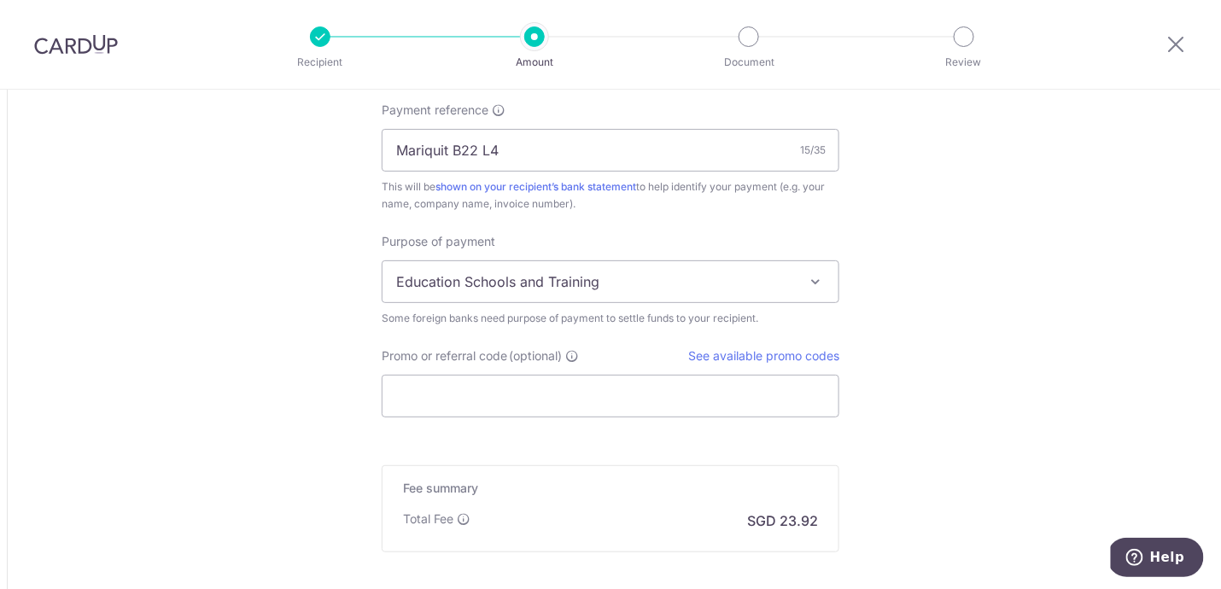
click at [531, 275] on span "Education Schools and Training" at bounding box center [611, 281] width 456 height 41
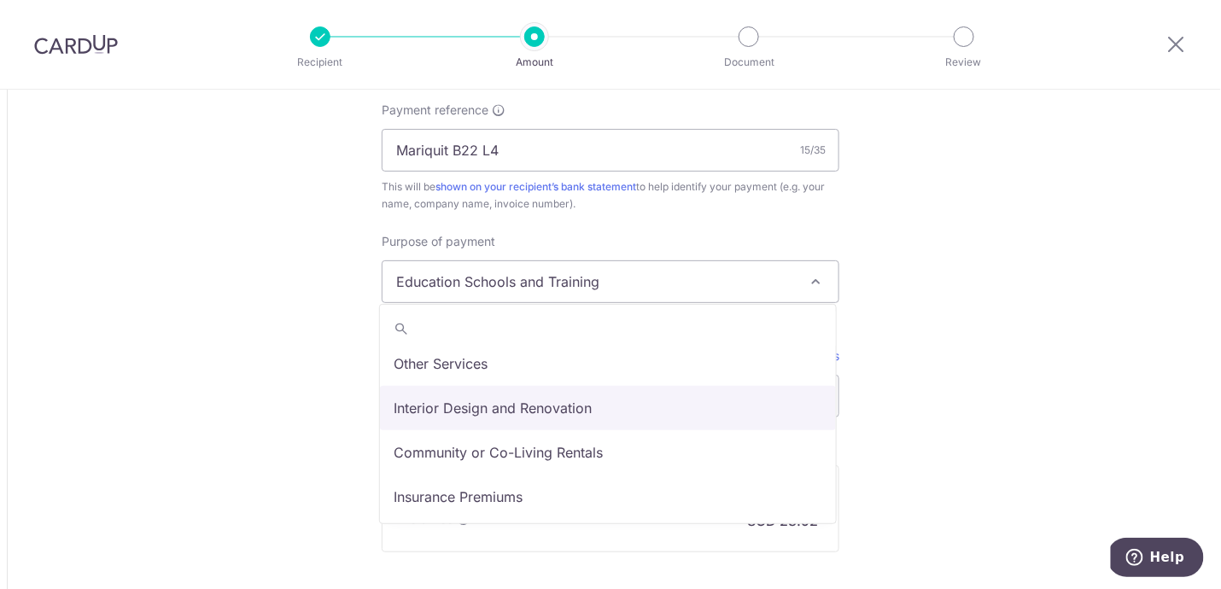
scroll to position [137, 0]
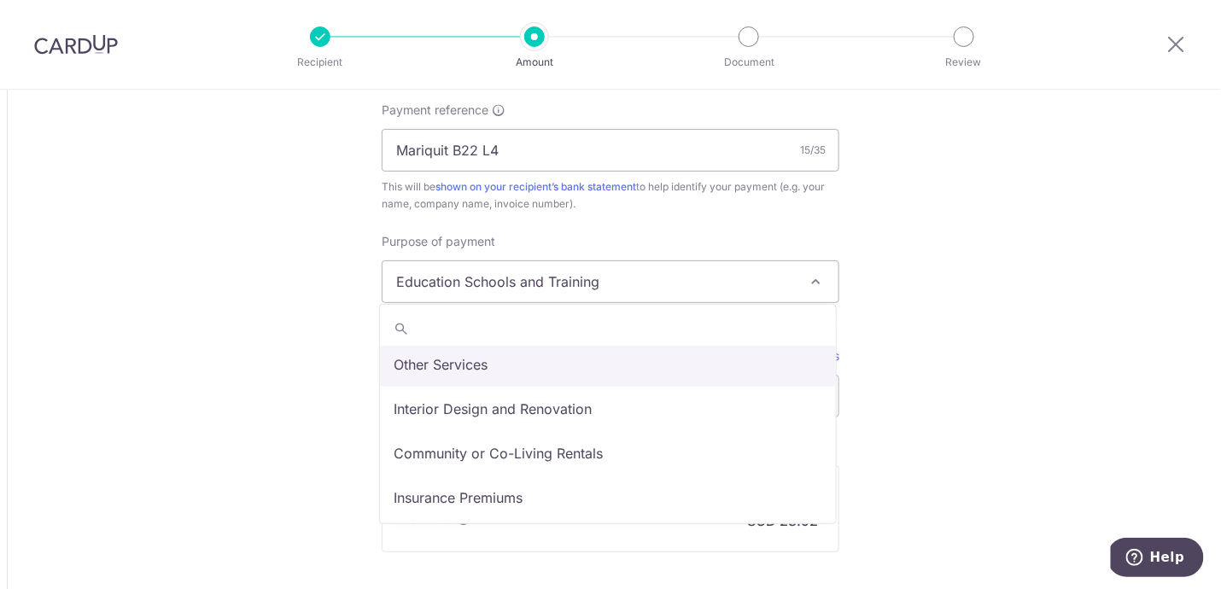
select select "Other Services"
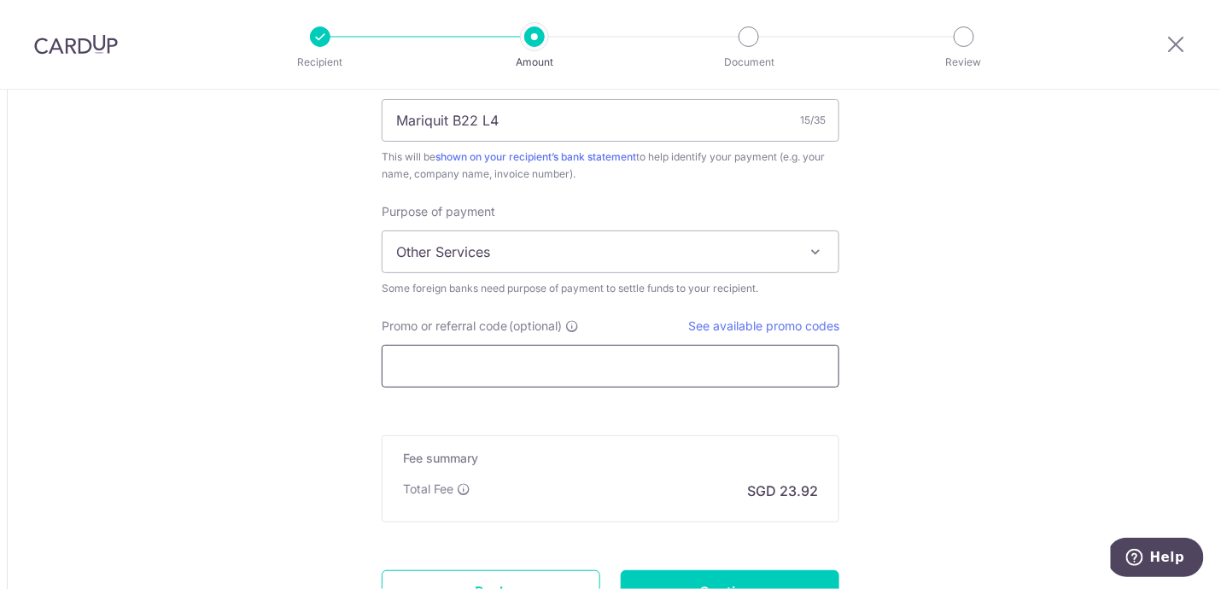
scroll to position [1373, 0]
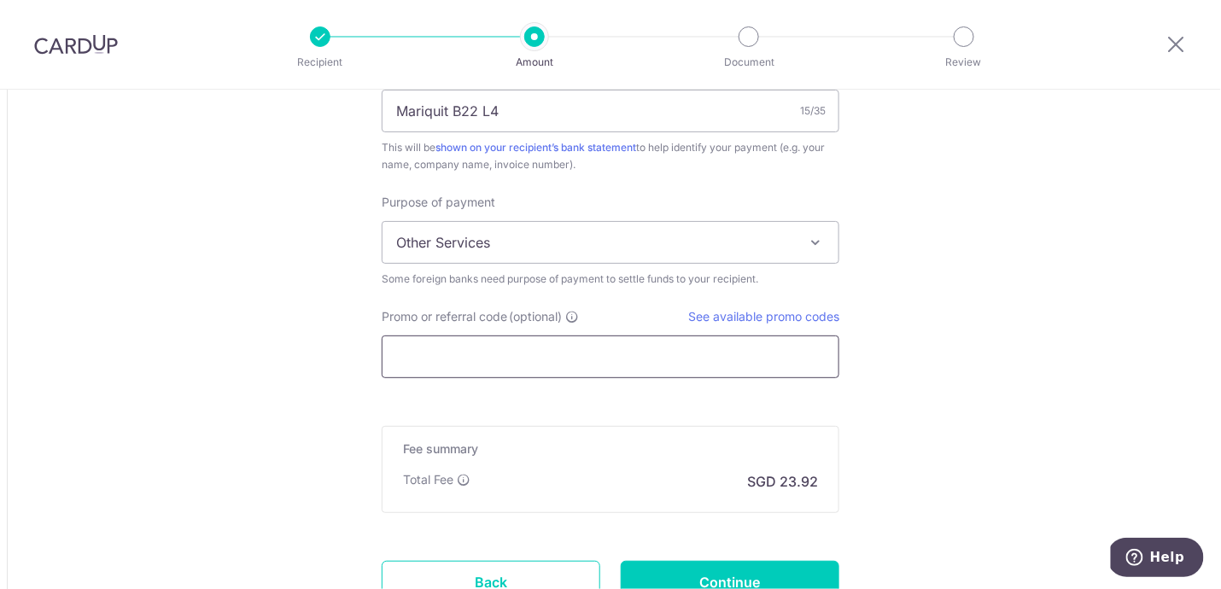
click at [523, 350] on input "Promo or referral code (optional)" at bounding box center [611, 357] width 458 height 43
paste input "GLOBE185"
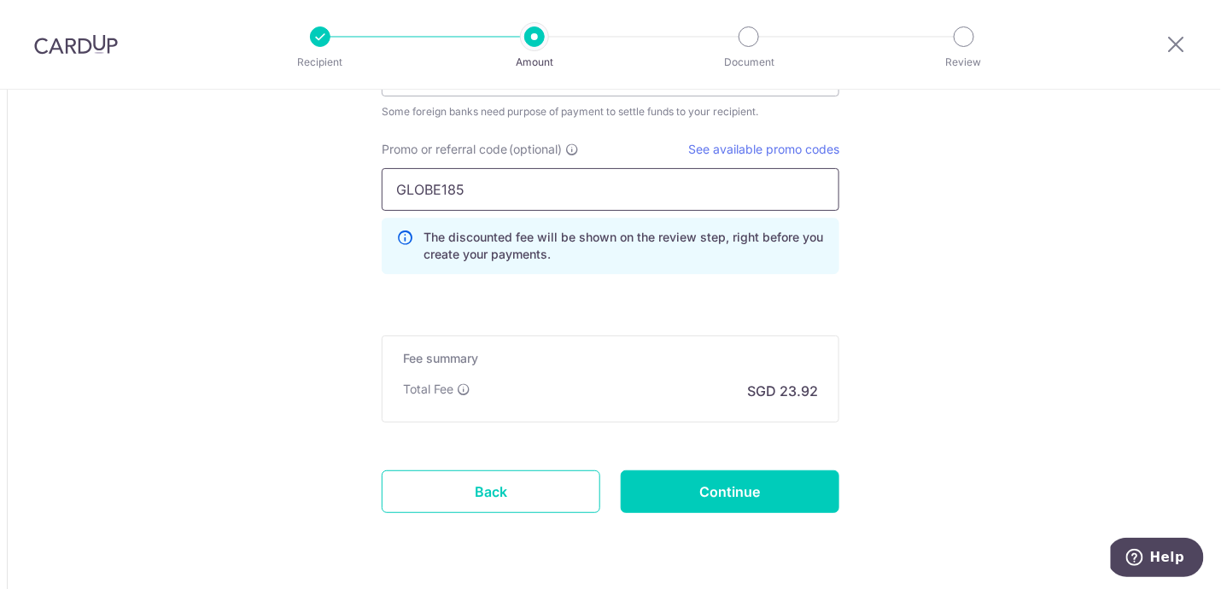
scroll to position [1543, 0]
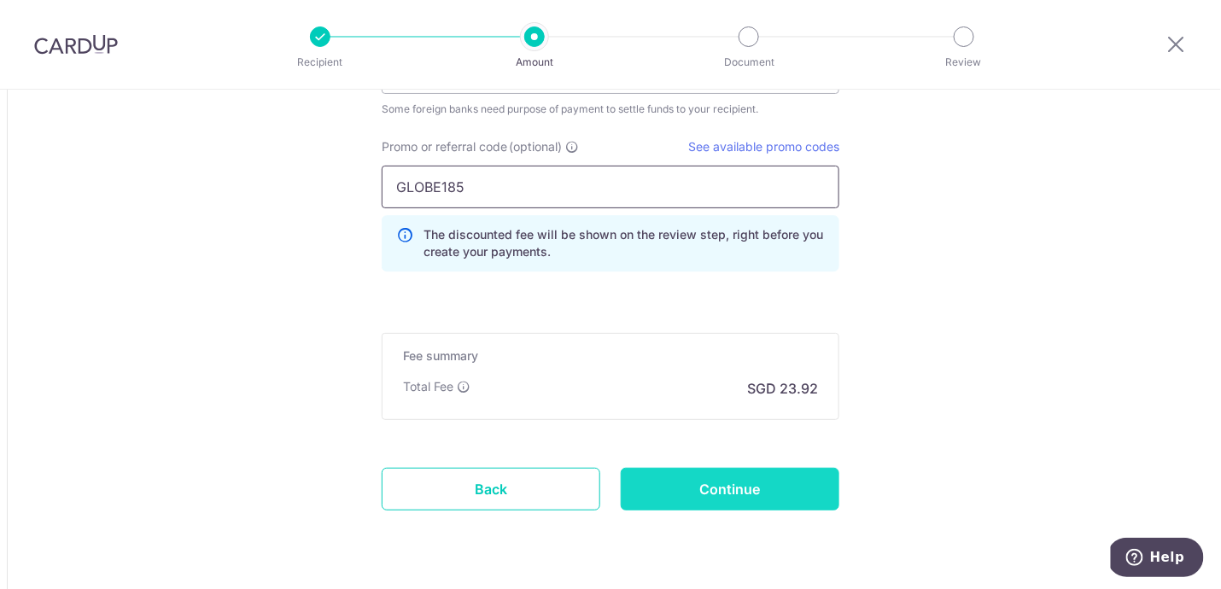
type input "GLOBE185"
click at [751, 494] on input "Continue" at bounding box center [730, 489] width 219 height 43
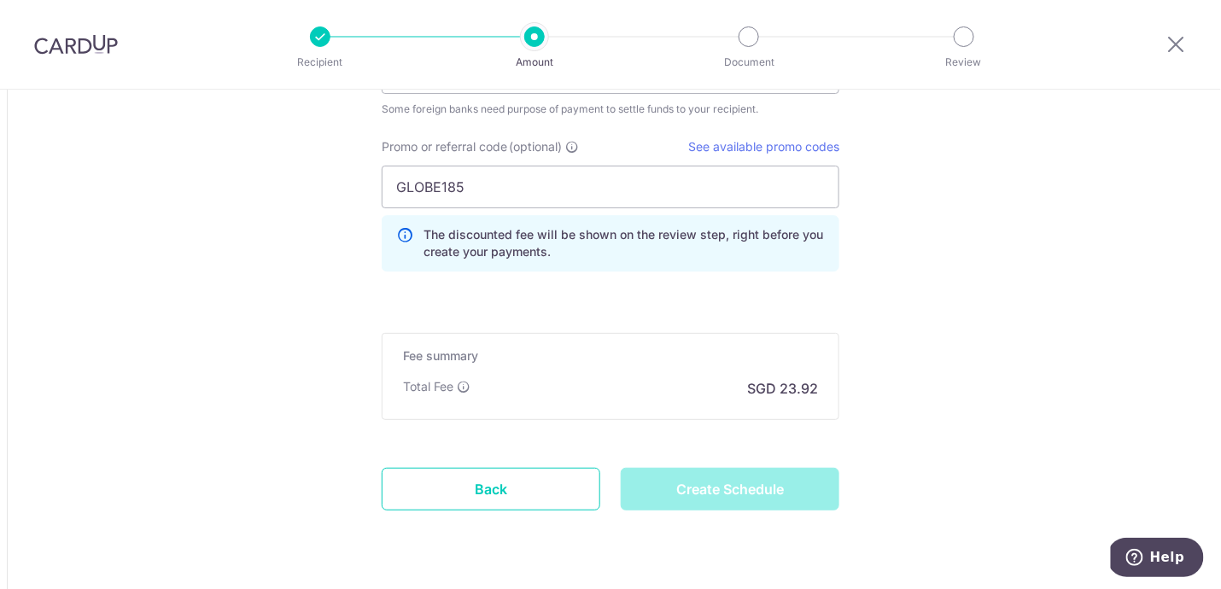
type input "Create Schedule"
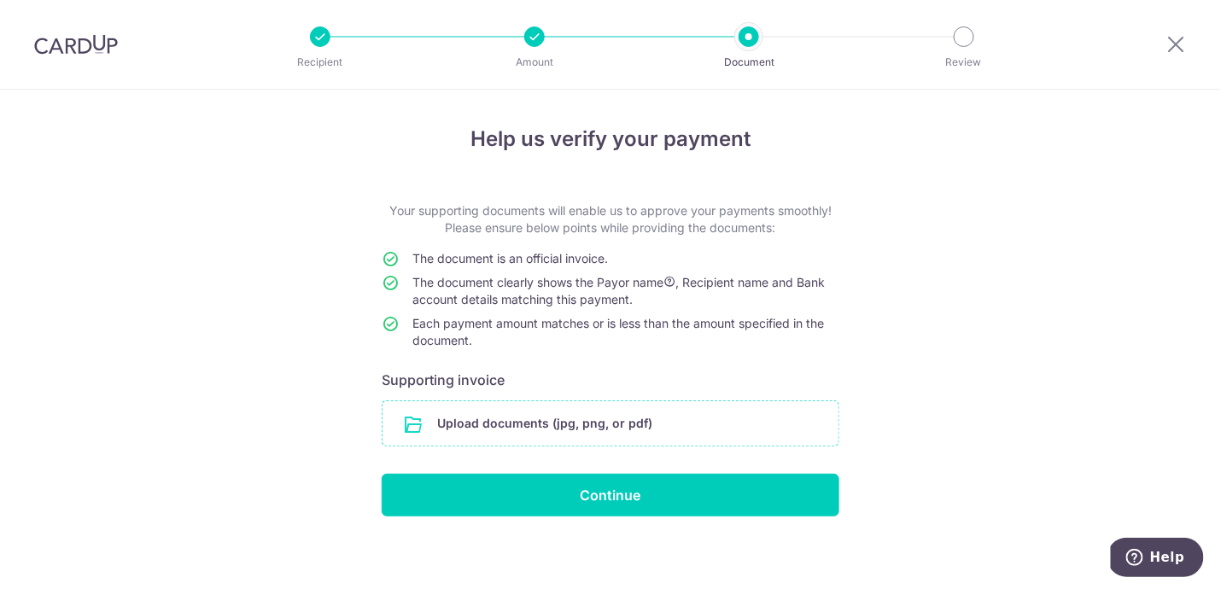
click at [595, 424] on input "file" at bounding box center [611, 423] width 456 height 44
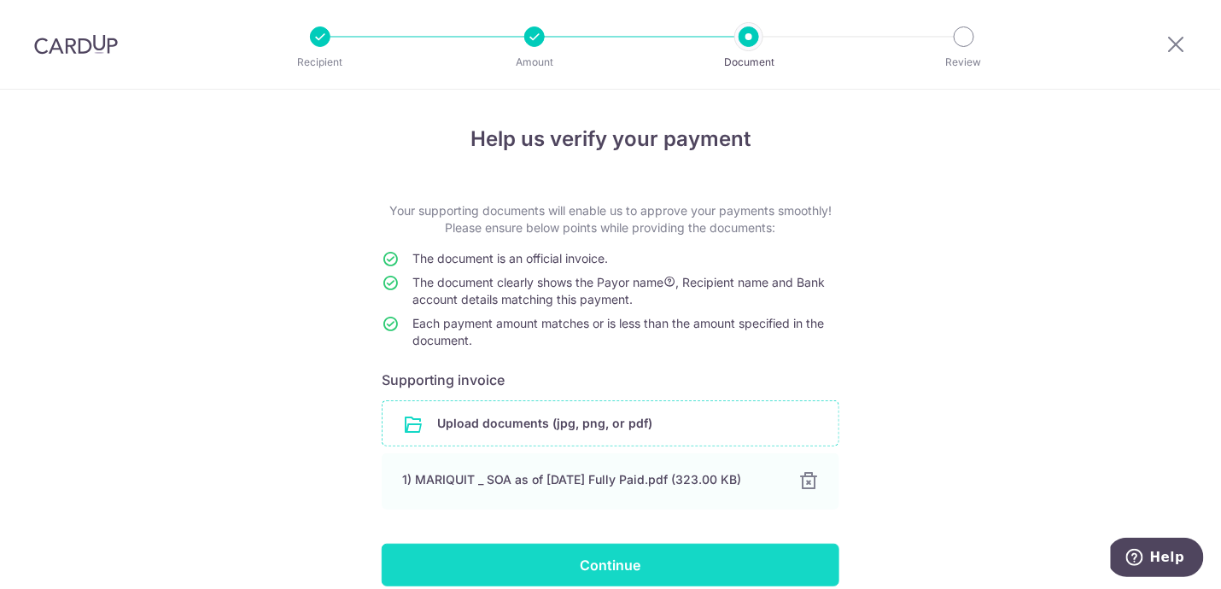
click at [690, 559] on input "Continue" at bounding box center [611, 565] width 458 height 43
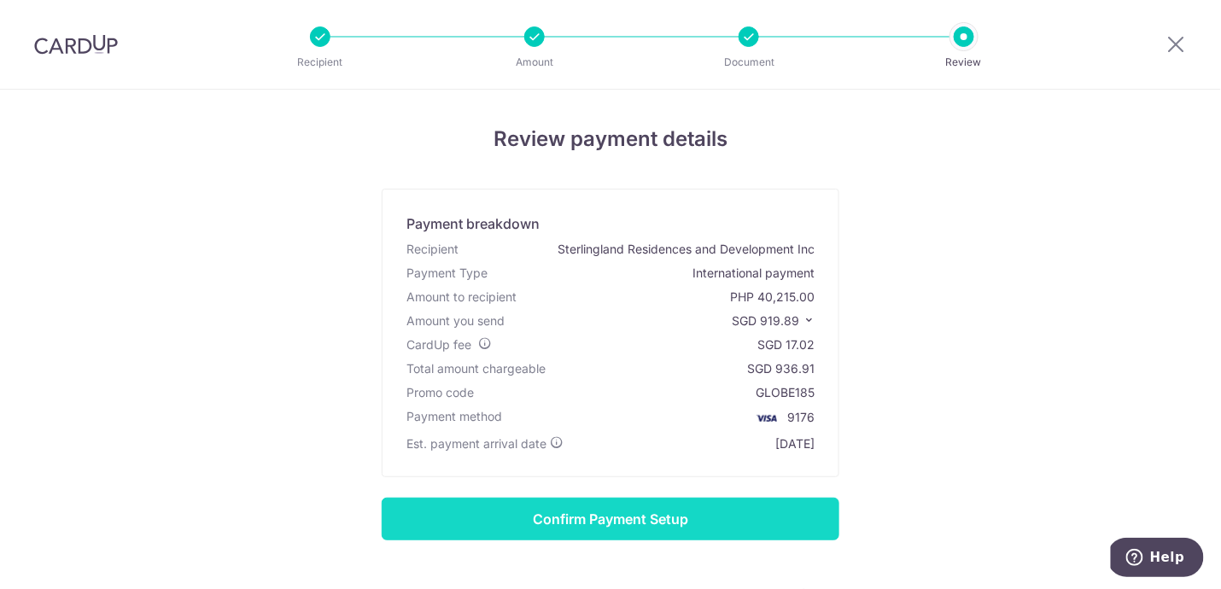
click at [714, 515] on input "Confirm Payment Setup" at bounding box center [611, 519] width 458 height 43
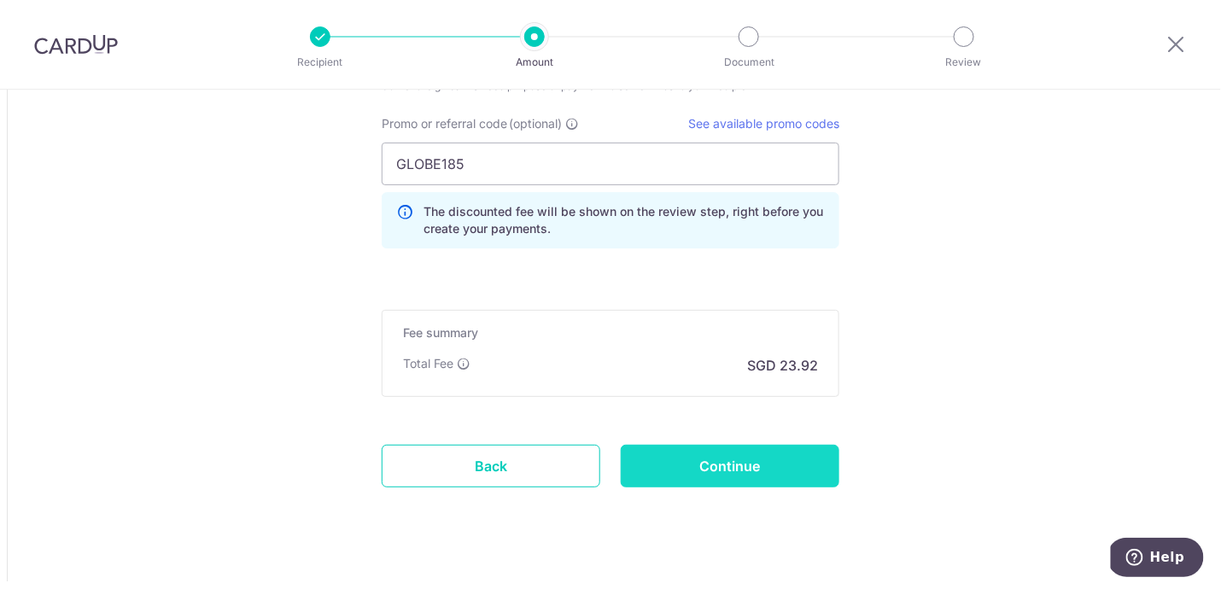
scroll to position [1643, 0]
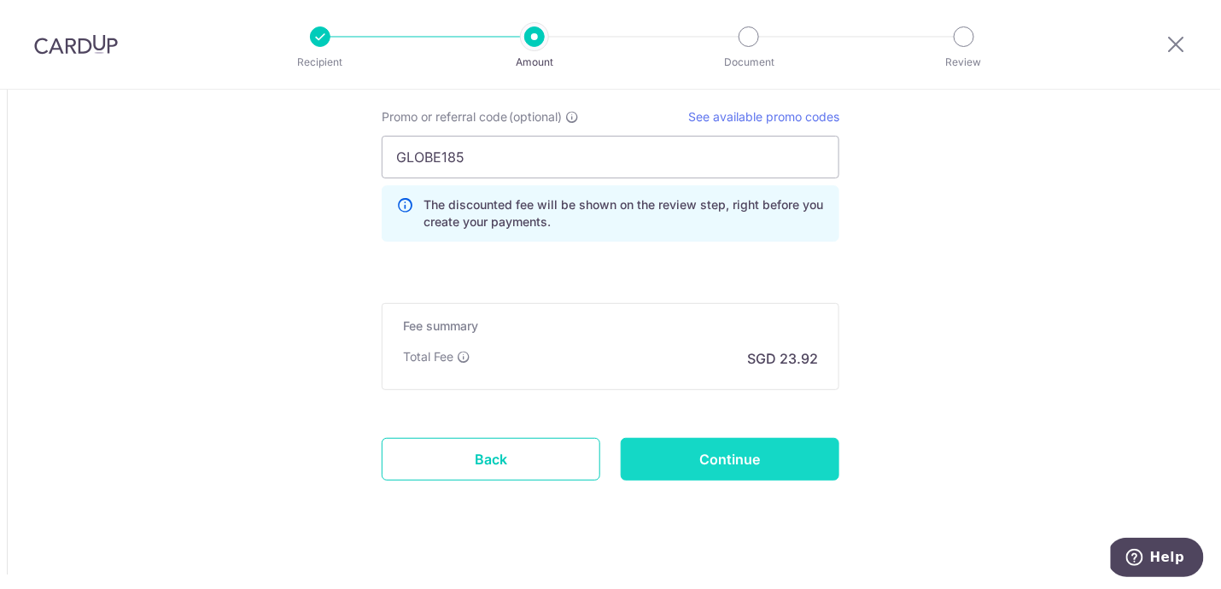
click at [729, 451] on input "Continue" at bounding box center [730, 459] width 219 height 43
type input "Update Schedule"
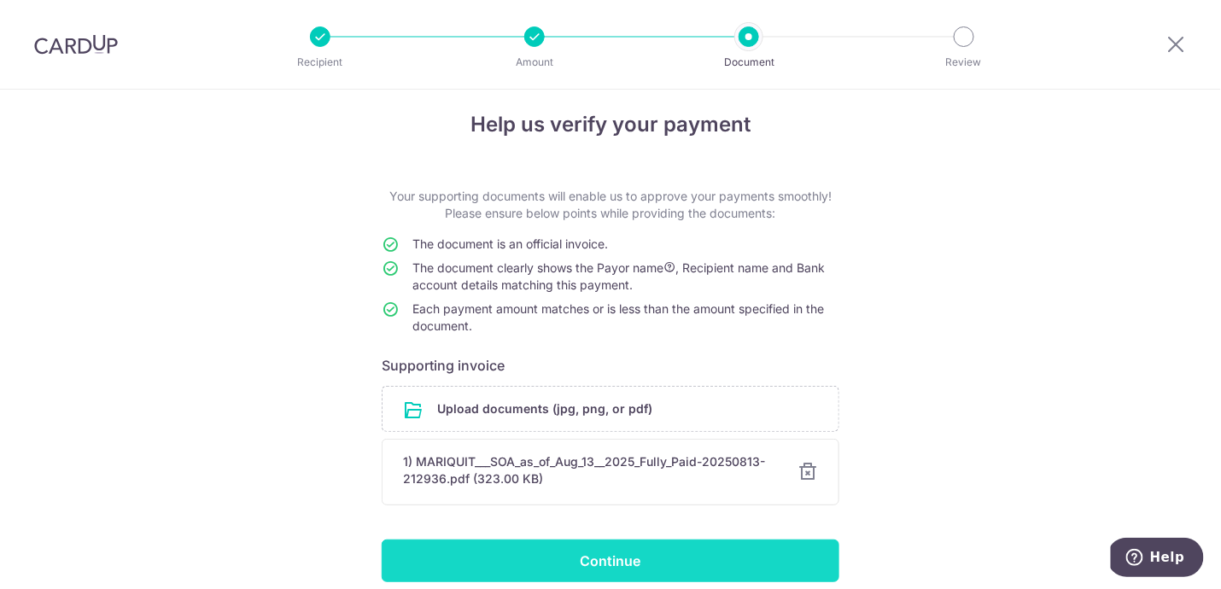
scroll to position [15, 0]
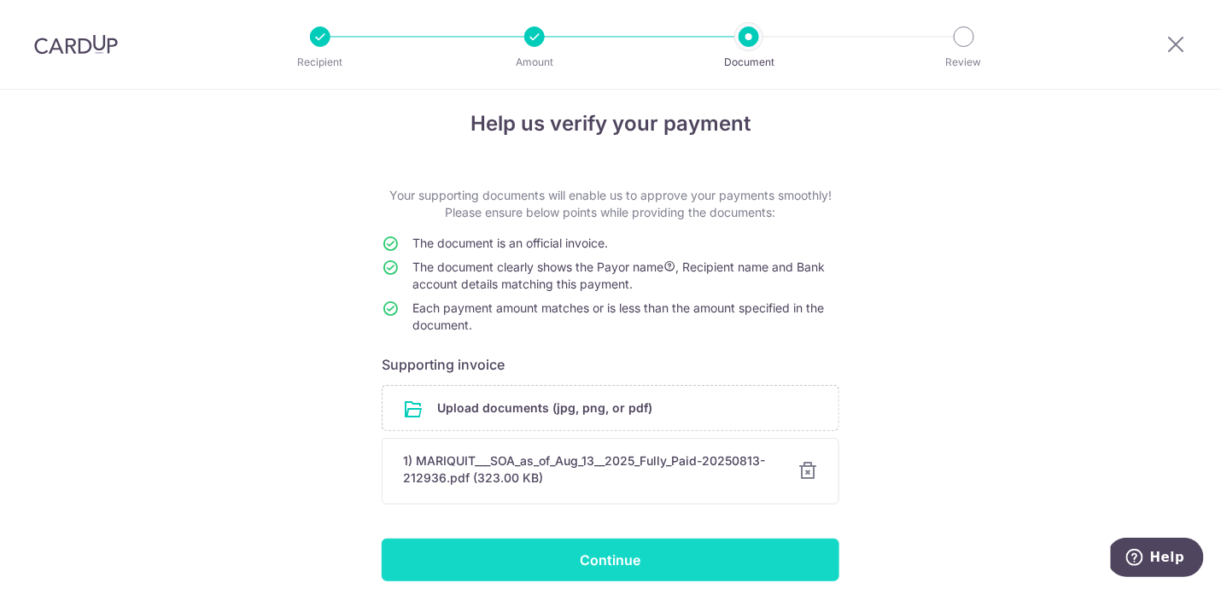
click at [599, 553] on input "Continue" at bounding box center [611, 560] width 458 height 43
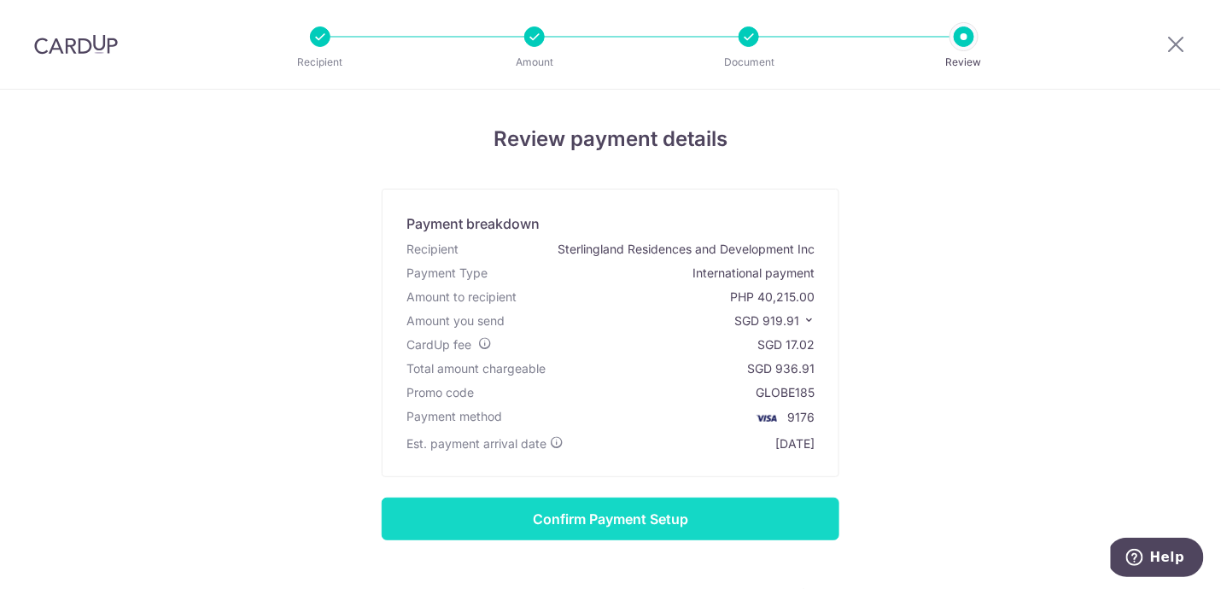
click at [594, 509] on input "Confirm Payment Setup" at bounding box center [611, 519] width 458 height 43
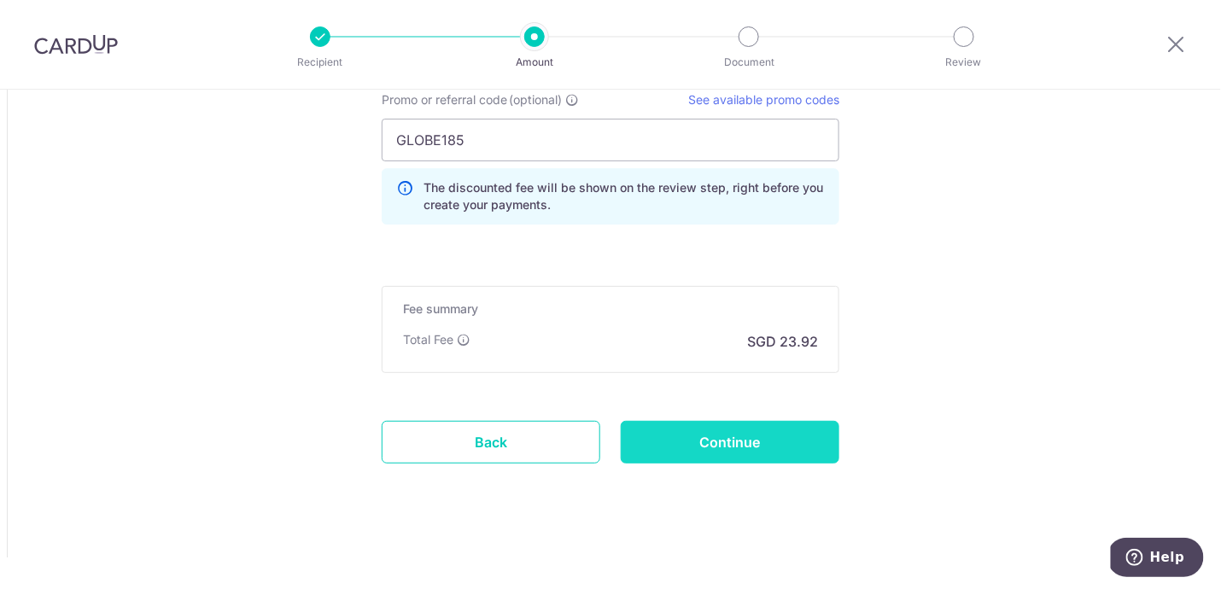
scroll to position [1658, 0]
click at [692, 434] on input "Continue" at bounding box center [730, 444] width 219 height 43
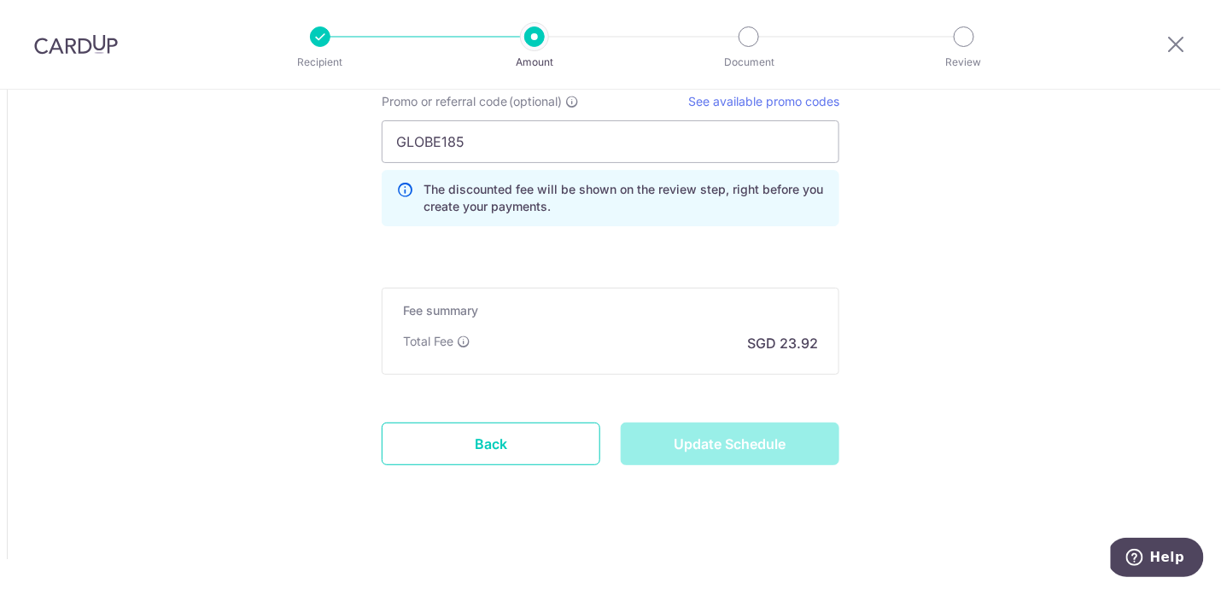
type input "Update Schedule"
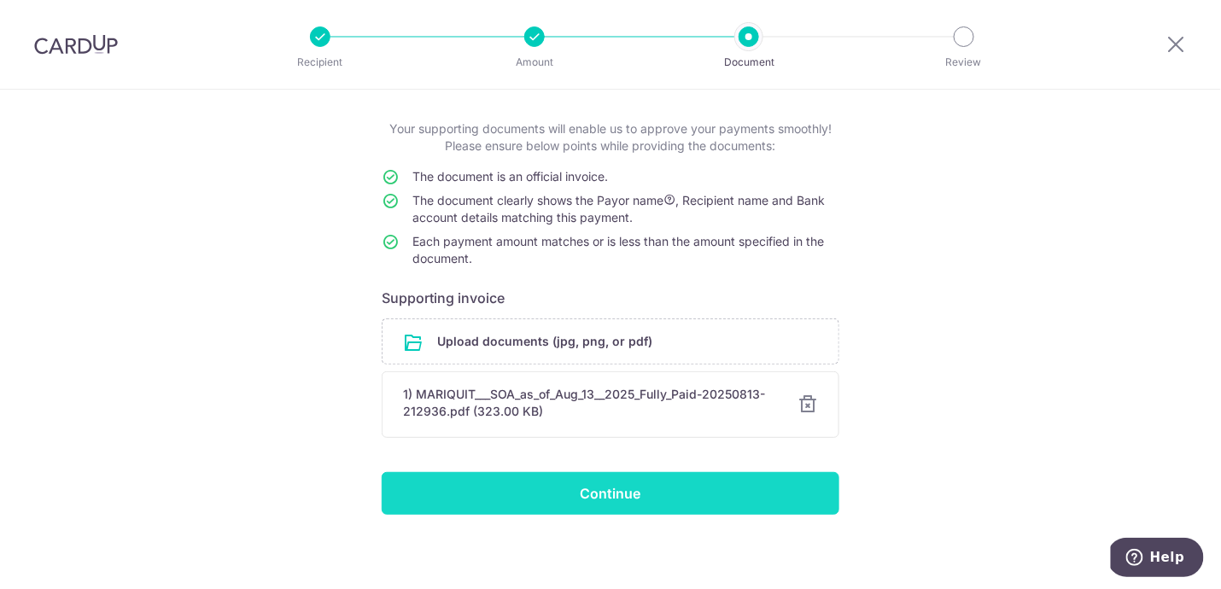
scroll to position [81, 0]
click at [634, 492] on input "Continue" at bounding box center [611, 494] width 458 height 43
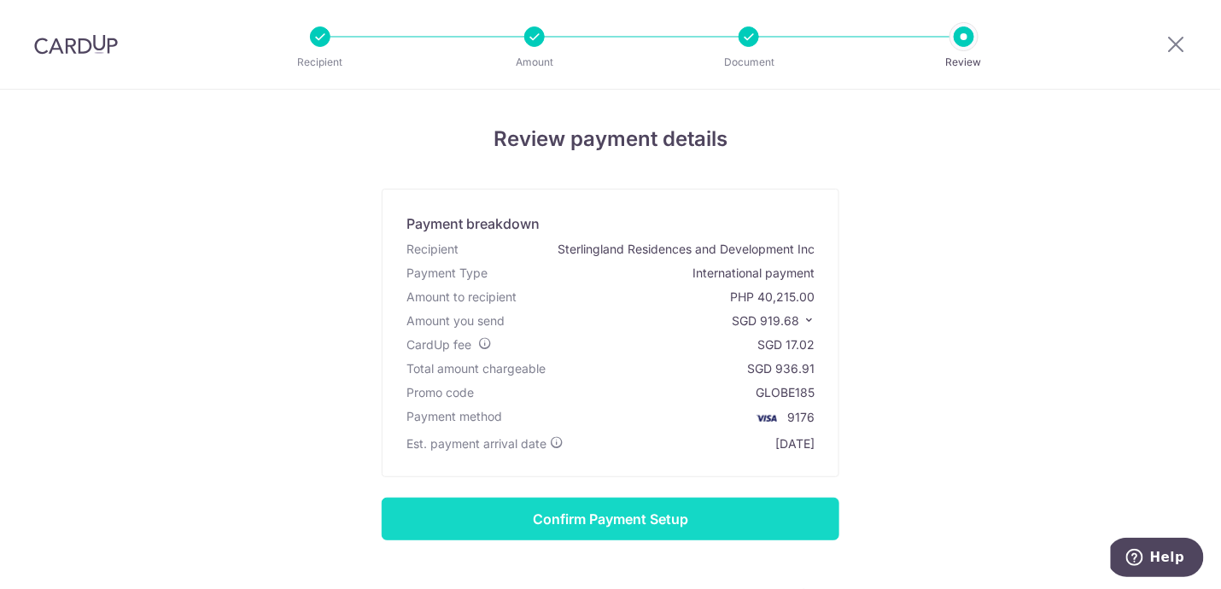
click at [678, 520] on input "Confirm Payment Setup" at bounding box center [611, 519] width 458 height 43
